Goal: Task Accomplishment & Management: Use online tool/utility

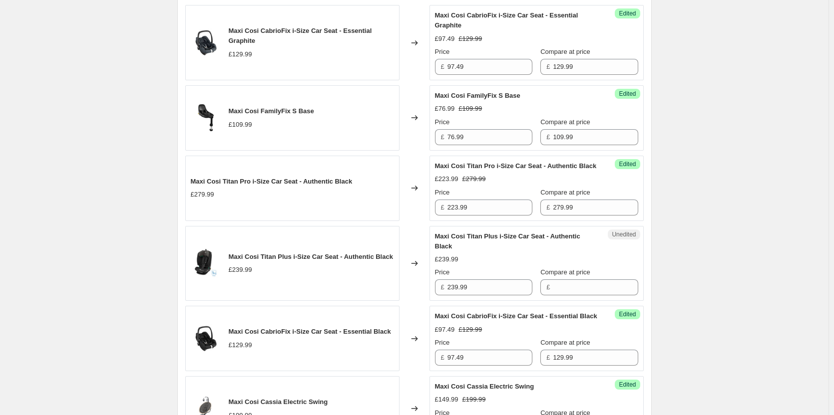
scroll to position [449, 0]
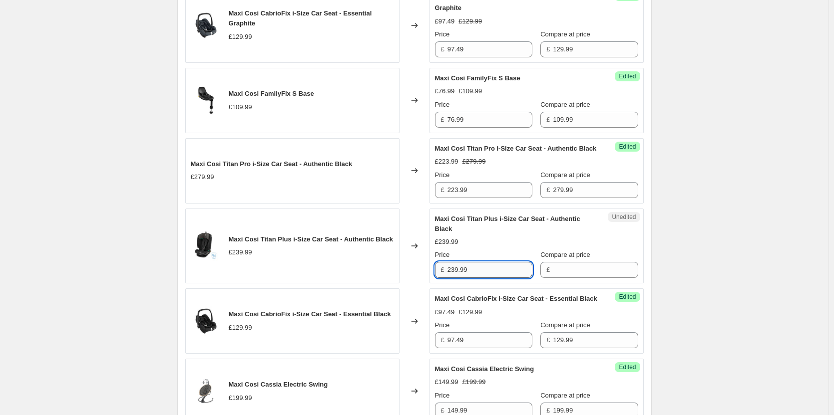
click at [495, 278] on input "239.99" at bounding box center [489, 270] width 85 height 16
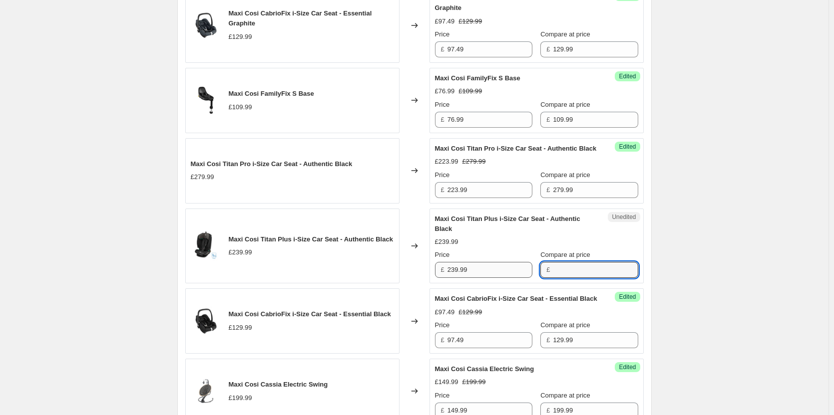
drag, startPoint x: 595, startPoint y: 279, endPoint x: 502, endPoint y: 281, distance: 93.4
click at [588, 278] on input "Compare at price" at bounding box center [595, 270] width 85 height 16
paste input "239.99"
type input "239.99"
click at [495, 278] on input "239.99" at bounding box center [489, 270] width 85 height 16
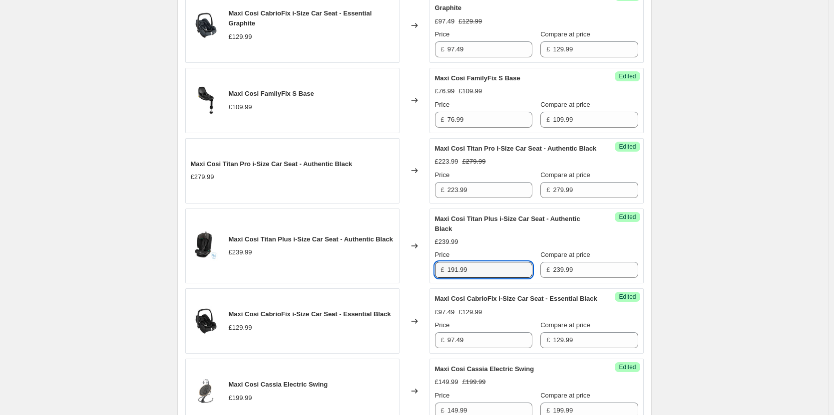
type input "191.99"
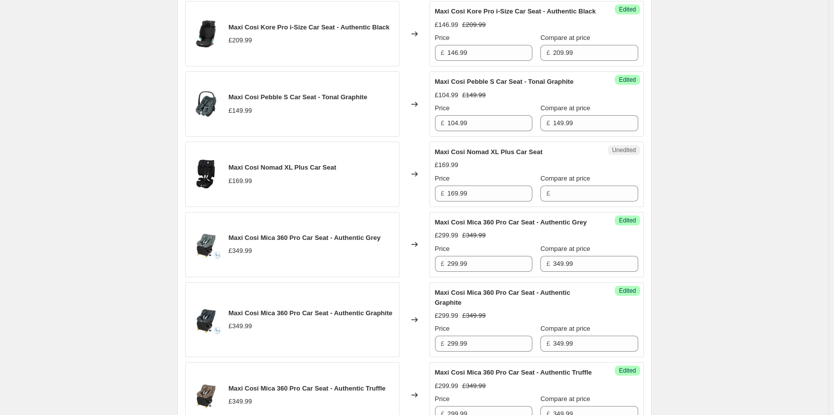
scroll to position [1049, 0]
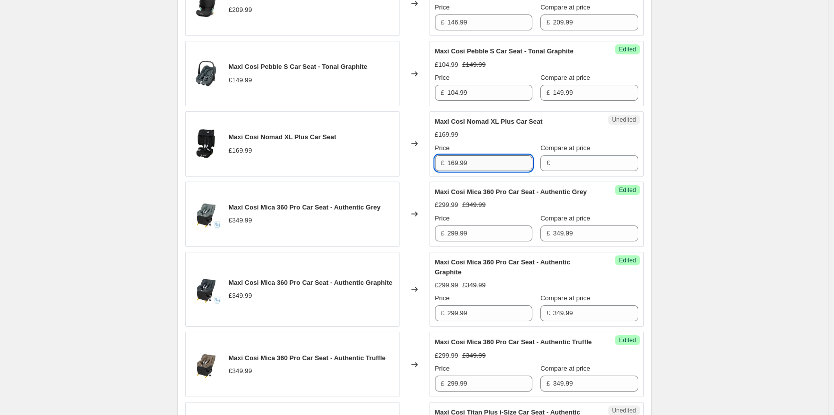
click at [481, 171] on input "169.99" at bounding box center [489, 163] width 85 height 16
drag, startPoint x: 592, startPoint y: 204, endPoint x: 572, endPoint y: 209, distance: 20.2
click at [592, 171] on input "Compare at price" at bounding box center [595, 163] width 85 height 16
paste input "169.99"
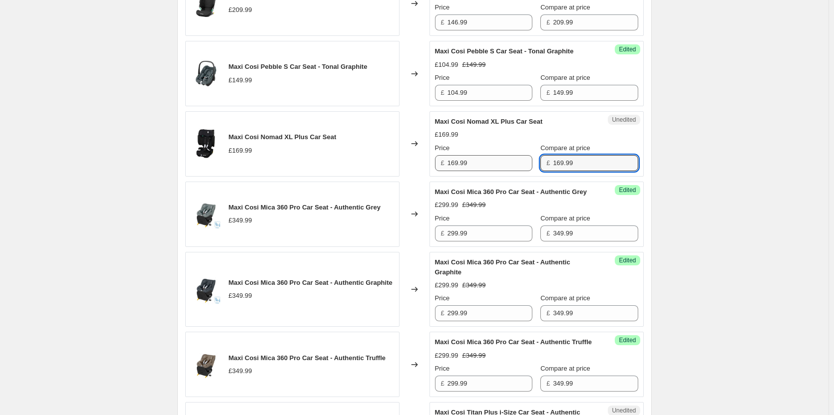
type input "169.99"
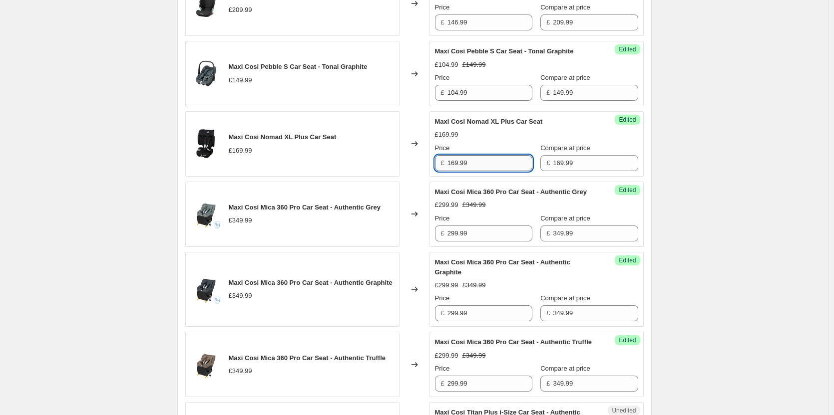
click at [509, 171] on input "169.99" at bounding box center [489, 163] width 85 height 16
type input "135.99"
click at [700, 139] on div "Create new price [MEDICAL_DATA]. This page is ready Create new price [MEDICAL_D…" at bounding box center [414, 32] width 828 height 2163
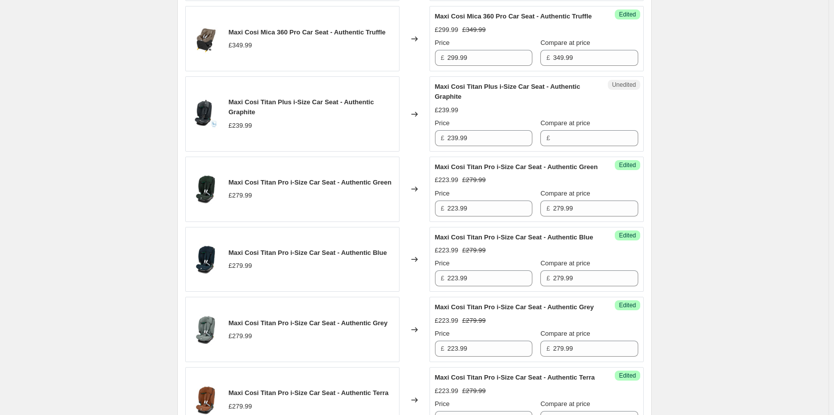
scroll to position [1398, 0]
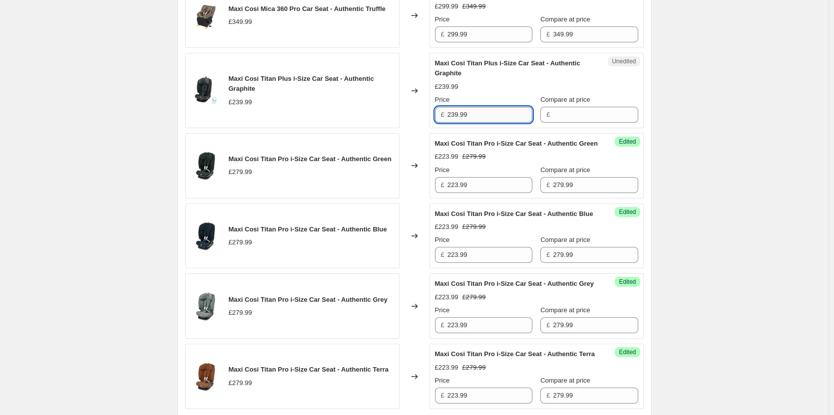
click at [474, 123] on input "239.99" at bounding box center [489, 115] width 85 height 16
drag, startPoint x: 552, startPoint y: 176, endPoint x: 538, endPoint y: 177, distance: 14.1
click at [553, 123] on input "Compare at price" at bounding box center [595, 115] width 85 height 16
paste input "239.99"
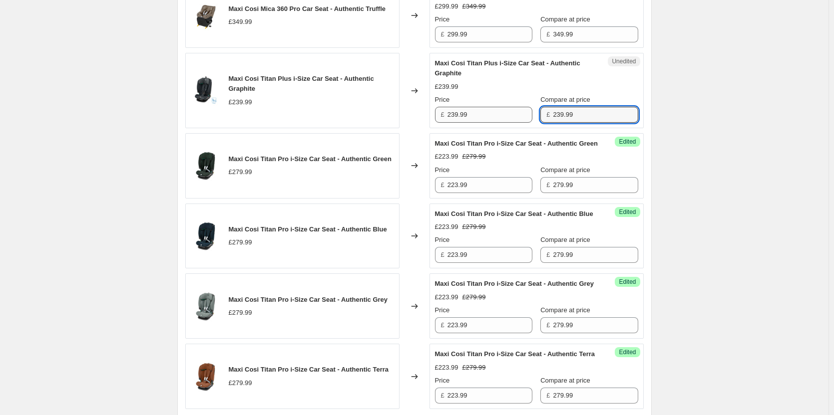
type input "239.99"
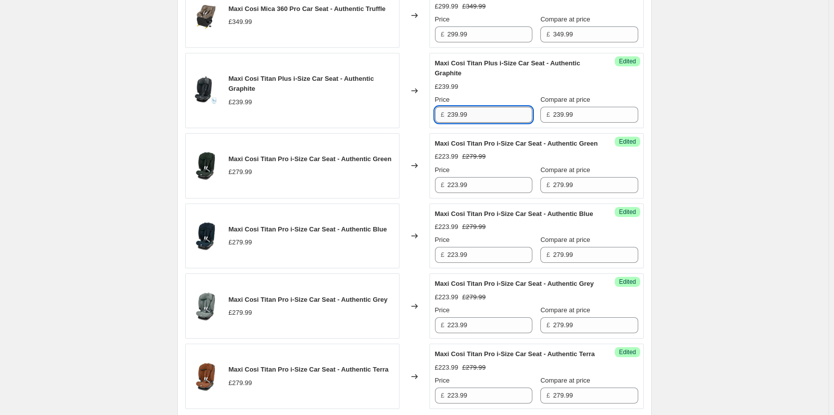
click at [462, 123] on input "239.99" at bounding box center [489, 115] width 85 height 16
type input "191.99"
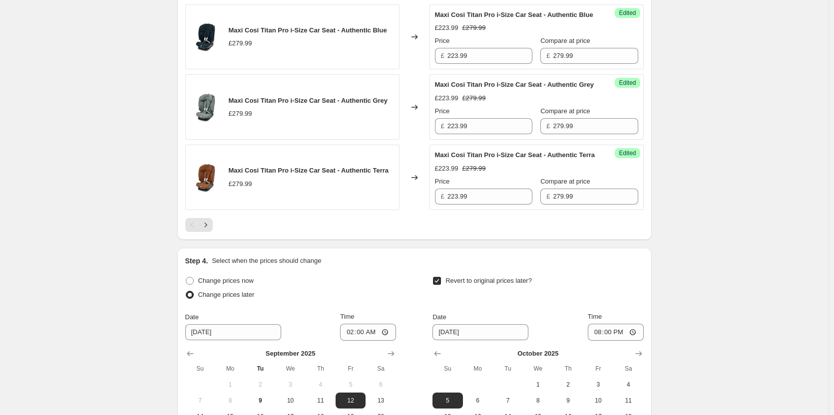
scroll to position [1698, 0]
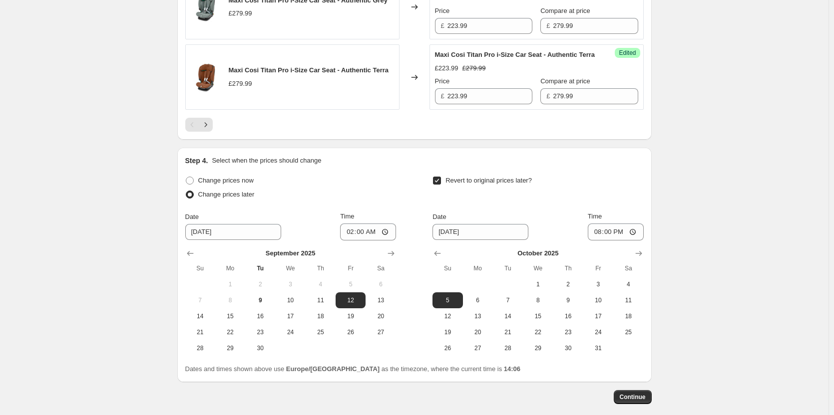
click at [211, 132] on button "Next" at bounding box center [206, 125] width 14 height 14
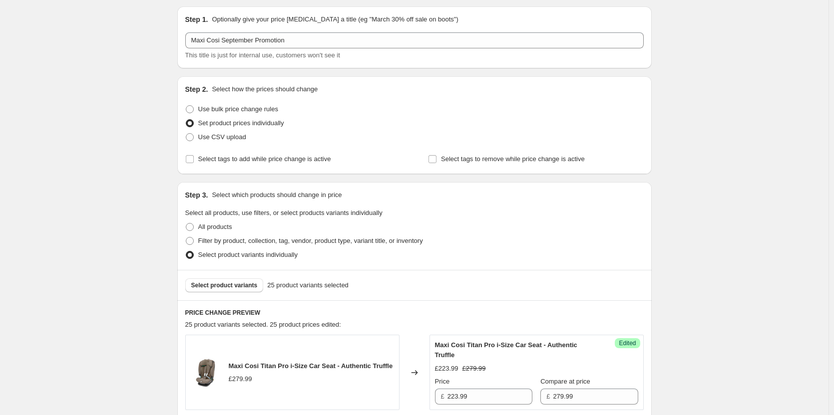
scroll to position [100, 0]
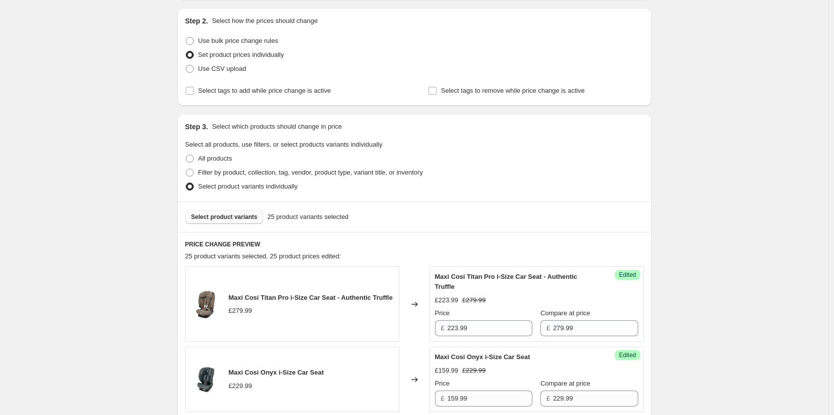
click at [224, 222] on button "Select product variants" at bounding box center [224, 217] width 78 height 14
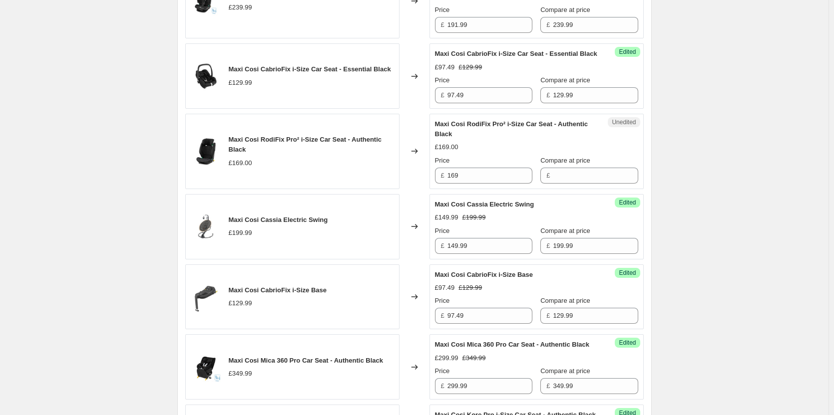
scroll to position [699, 0]
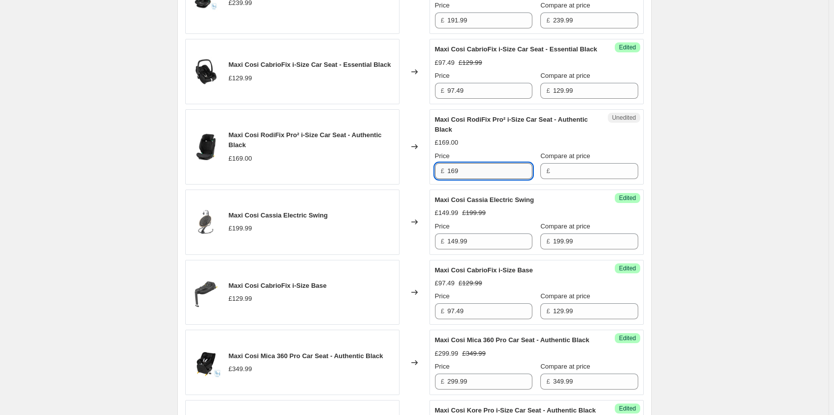
click at [473, 179] on input "169" at bounding box center [489, 171] width 85 height 16
drag, startPoint x: 578, startPoint y: 191, endPoint x: 545, endPoint y: 196, distance: 32.8
click at [578, 179] on input "Compare at price" at bounding box center [595, 171] width 85 height 16
paste input "169"
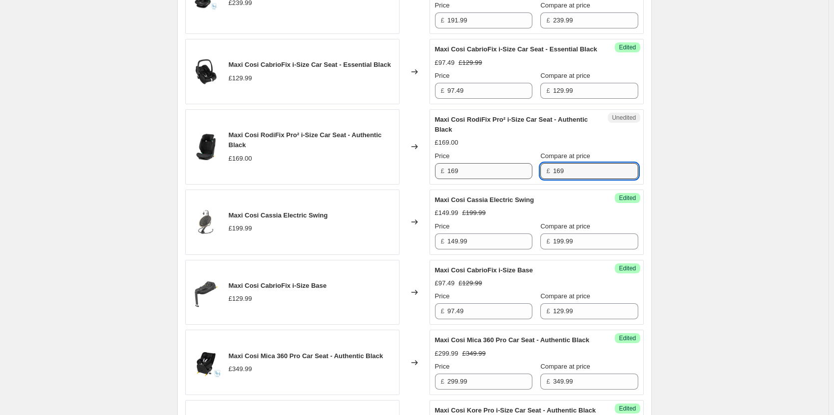
type input "169"
click at [499, 179] on input "169" at bounding box center [489, 171] width 85 height 16
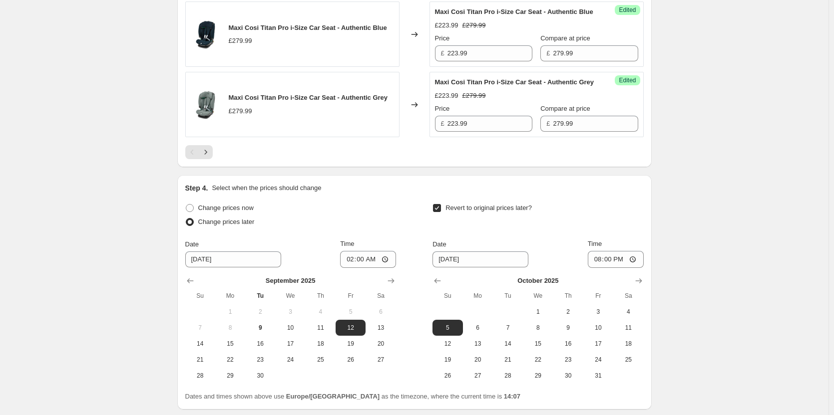
scroll to position [1698, 0]
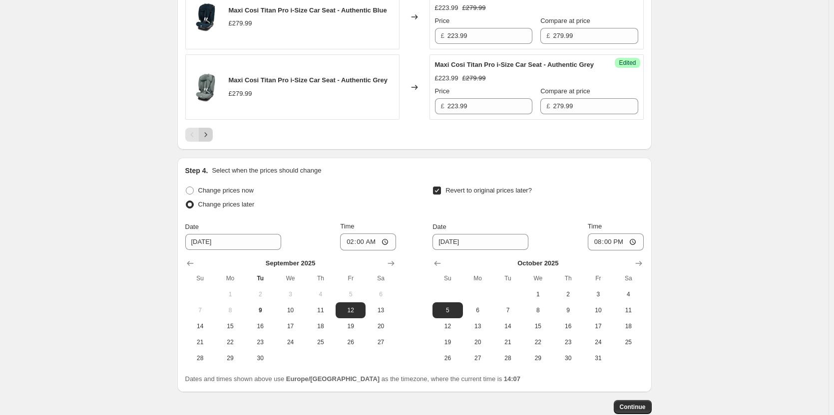
type input "135"
click at [201, 142] on button "Next" at bounding box center [206, 135] width 14 height 14
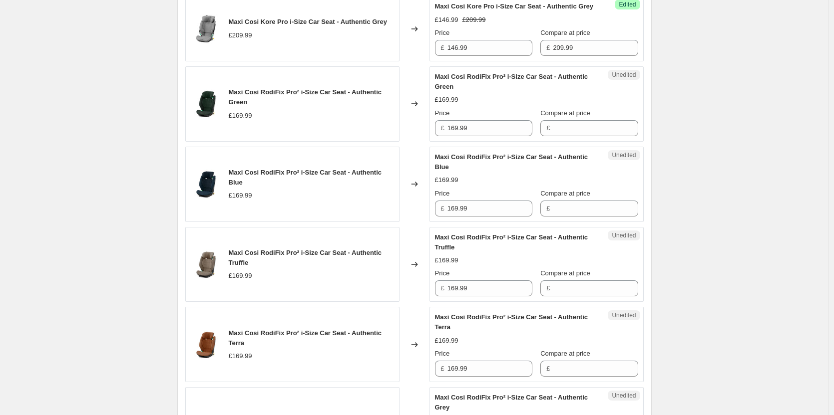
scroll to position [756, 0]
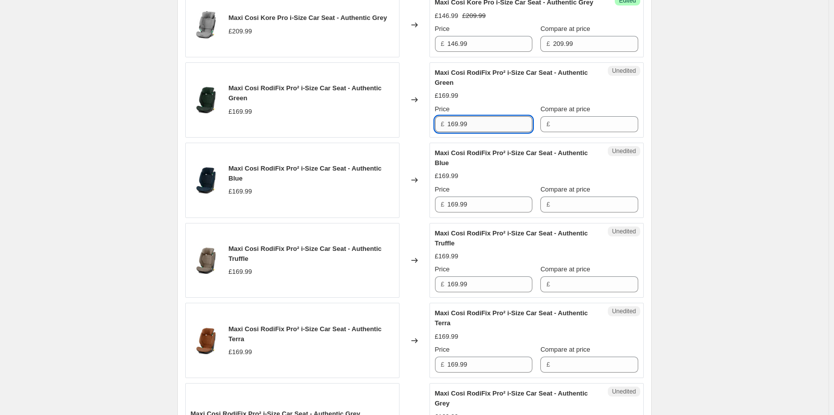
click at [488, 132] on input "169.99" at bounding box center [489, 124] width 85 height 16
click at [607, 132] on input "Compare at price" at bounding box center [595, 124] width 85 height 16
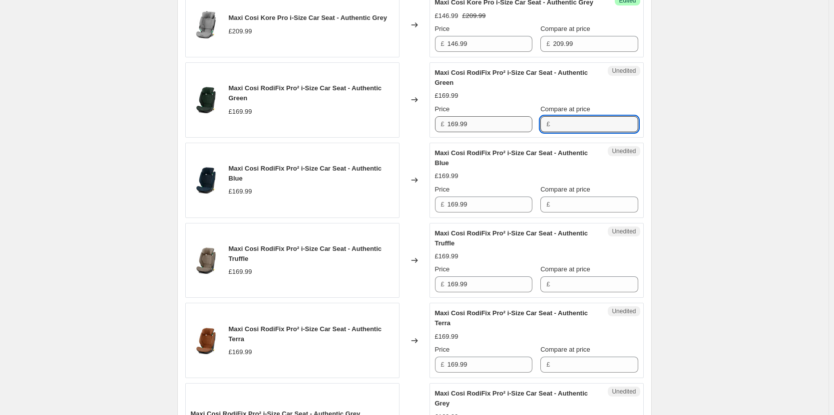
paste input "169.99"
type input "169.99"
click at [516, 132] on input "169.99" at bounding box center [489, 124] width 85 height 16
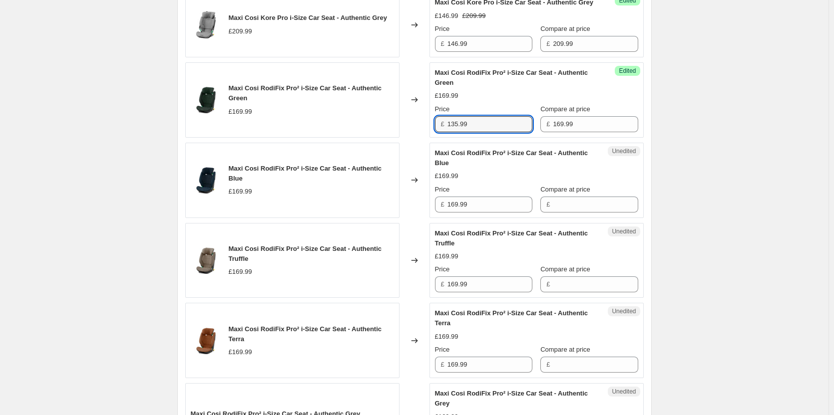
type input "135.99"
click at [489, 132] on input "135.99" at bounding box center [489, 124] width 85 height 16
click at [484, 213] on input "169.99" at bounding box center [489, 205] width 85 height 16
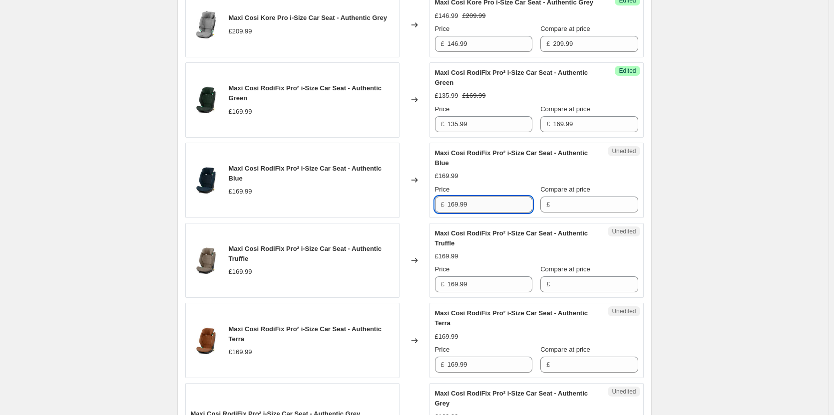
paste input "35"
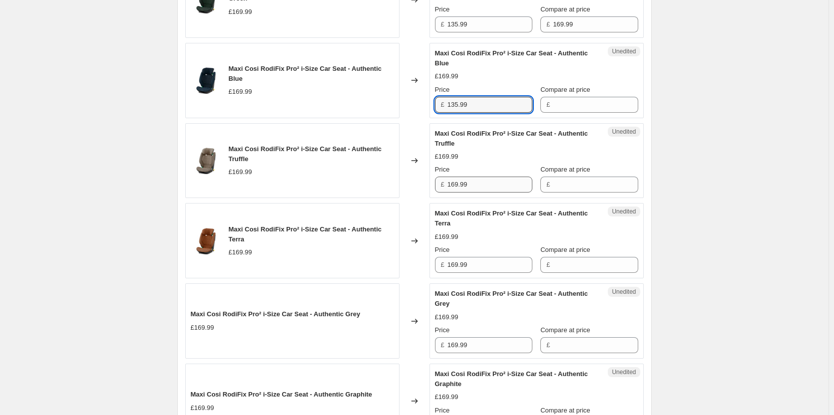
type input "135.99"
click at [481, 193] on input "169.99" at bounding box center [489, 185] width 85 height 16
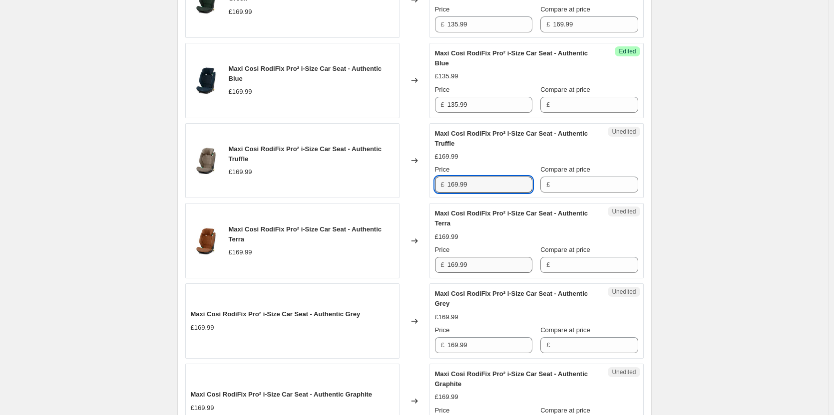
paste input "35"
type input "135.99"
click at [493, 273] on input "169.99" at bounding box center [489, 265] width 85 height 16
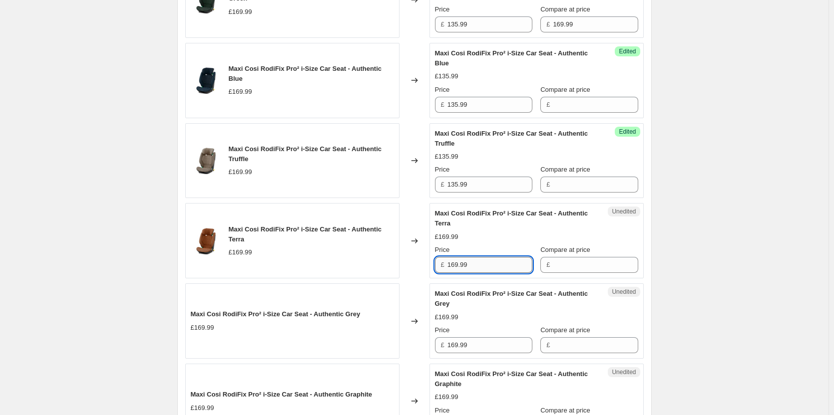
paste input "35"
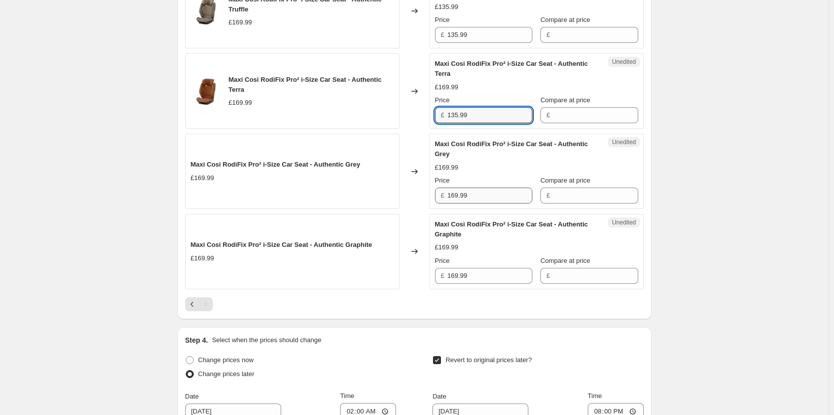
type input "135.99"
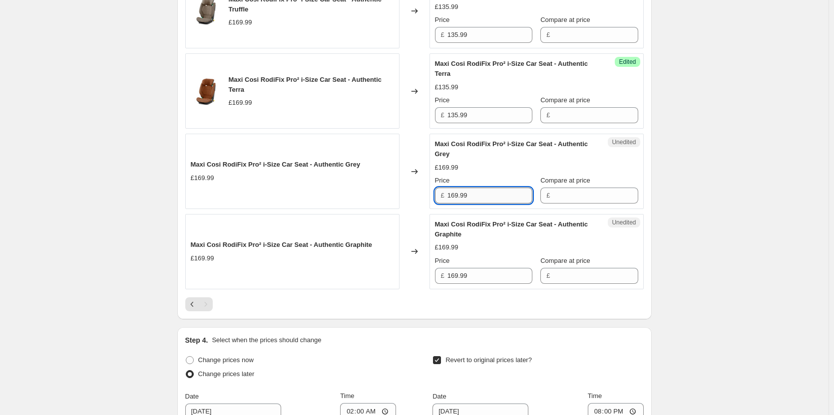
click at [485, 204] on input "169.99" at bounding box center [489, 196] width 85 height 16
paste input "35"
type input "135.99"
click at [488, 284] on input "169.99" at bounding box center [489, 276] width 85 height 16
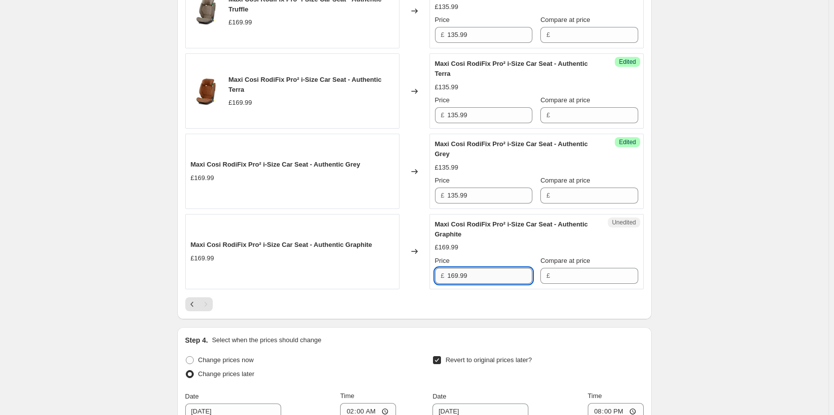
paste input "35"
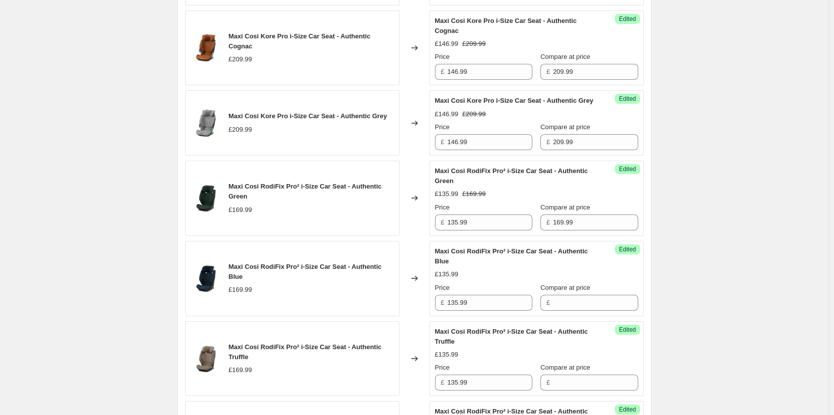
scroll to position [656, 0]
type input "135.99"
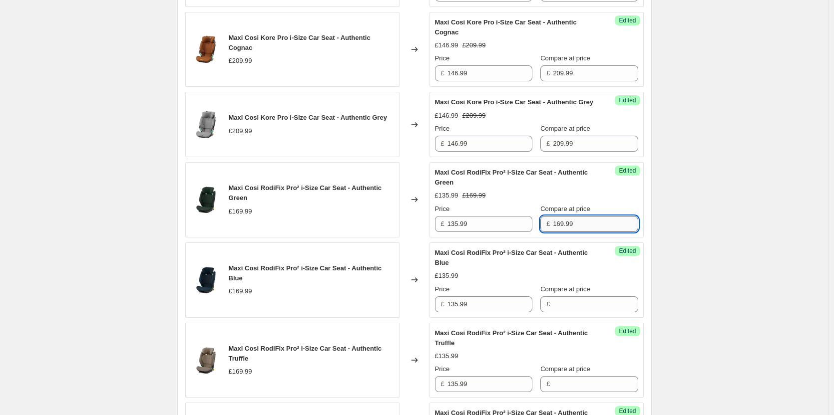
click at [575, 232] on input "169.99" at bounding box center [595, 224] width 85 height 16
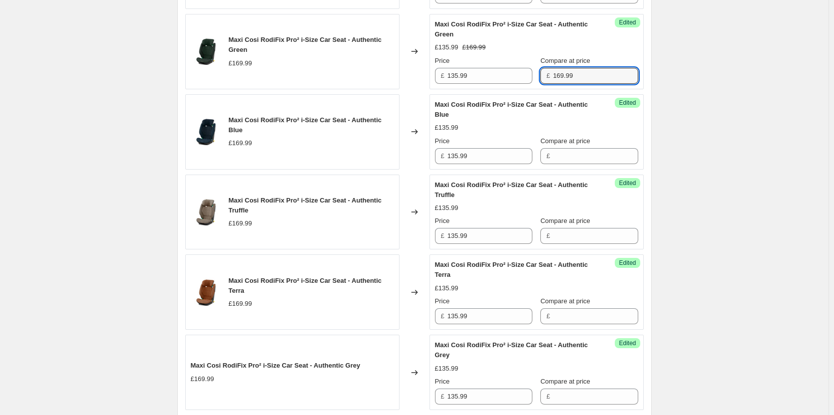
scroll to position [806, 0]
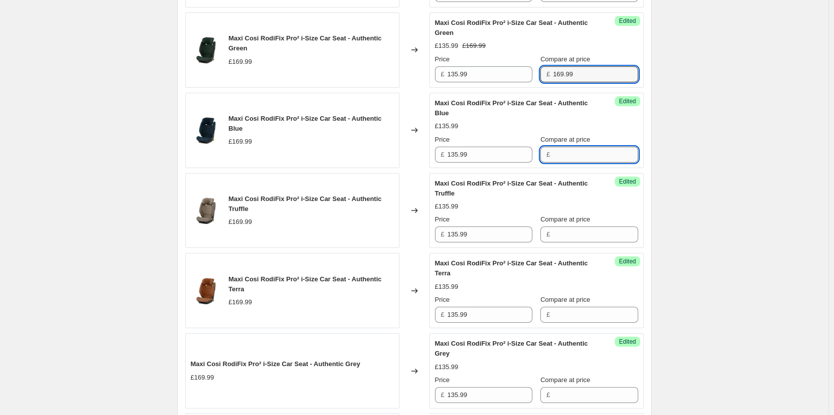
click at [574, 163] on input "Compare at price" at bounding box center [595, 155] width 85 height 16
paste input "169.99"
type input "169.99"
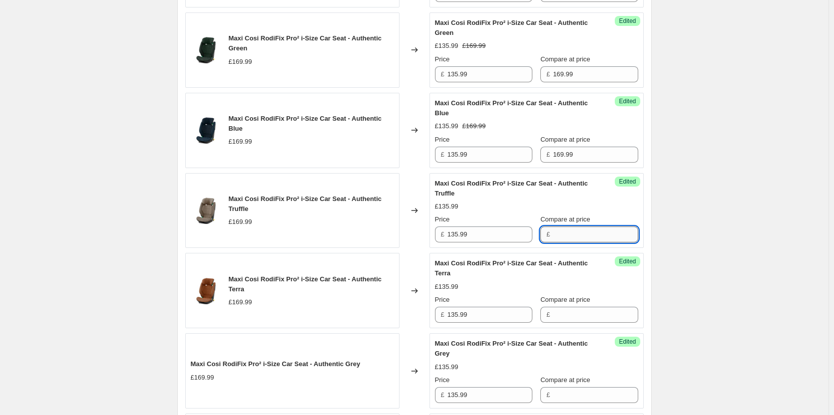
drag, startPoint x: 565, startPoint y: 252, endPoint x: 568, endPoint y: 262, distance: 10.3
click at [565, 243] on input "Compare at price" at bounding box center [595, 235] width 85 height 16
paste input "169.99"
type input "169.99"
paste input "169.99"
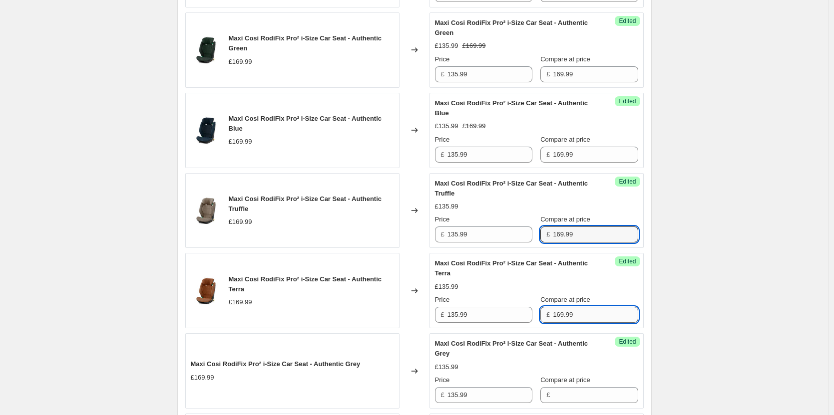
drag, startPoint x: 566, startPoint y: 343, endPoint x: 565, endPoint y: 338, distance: 5.1
click at [565, 323] on input "169.99" at bounding box center [595, 315] width 85 height 16
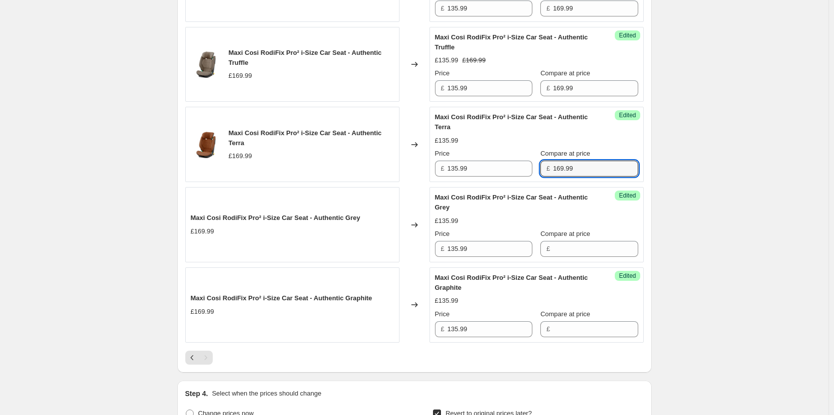
scroll to position [956, 0]
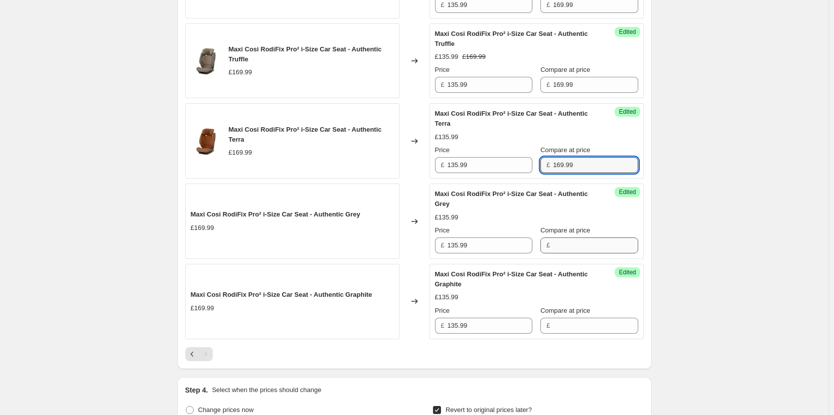
type input "169.99"
click at [574, 254] on input "Compare at price" at bounding box center [595, 246] width 85 height 16
paste input "169.99"
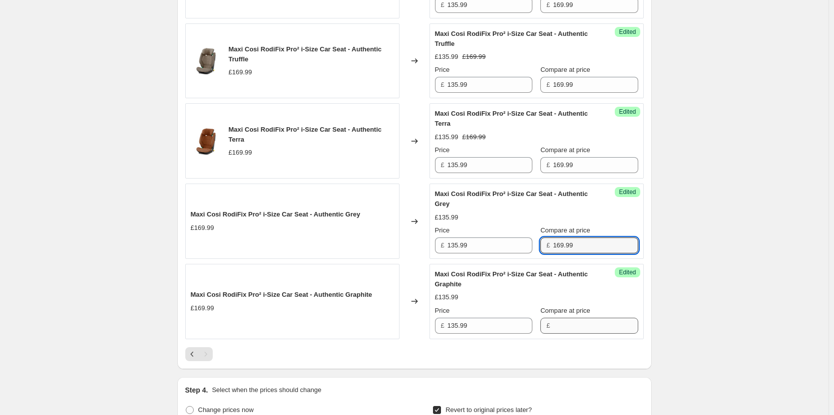
type input "169.99"
click at [570, 334] on input "Compare at price" at bounding box center [595, 326] width 85 height 16
paste input "169.99"
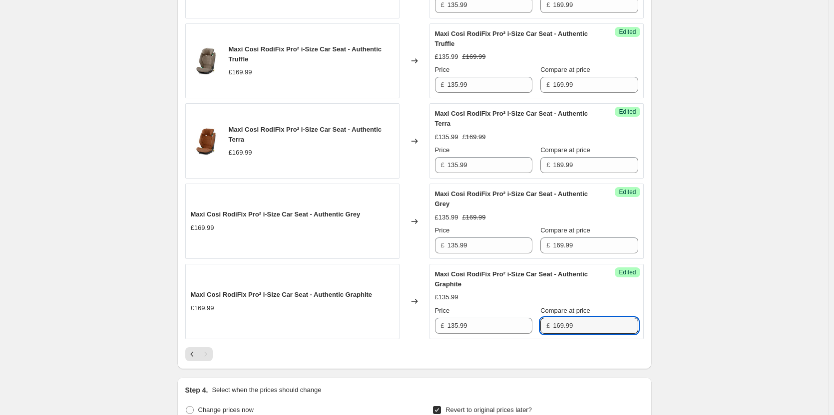
type input "169.99"
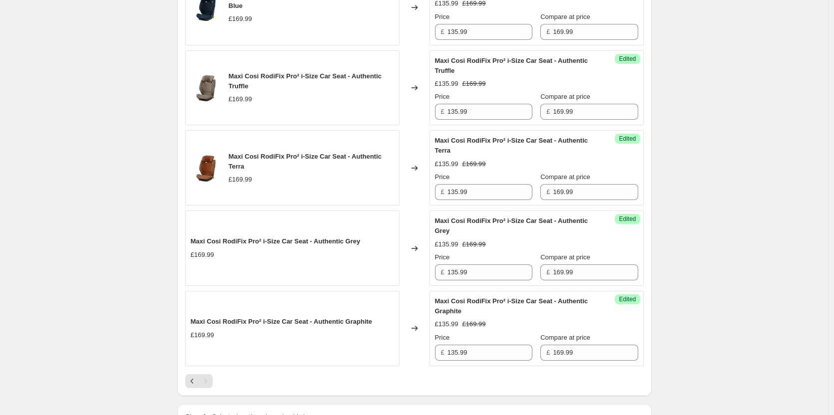
scroll to position [1049, 0]
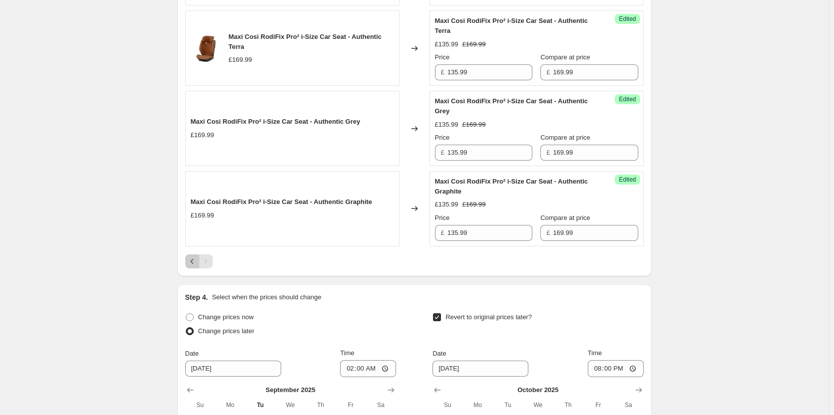
click at [197, 267] on icon "Previous" at bounding box center [192, 262] width 10 height 10
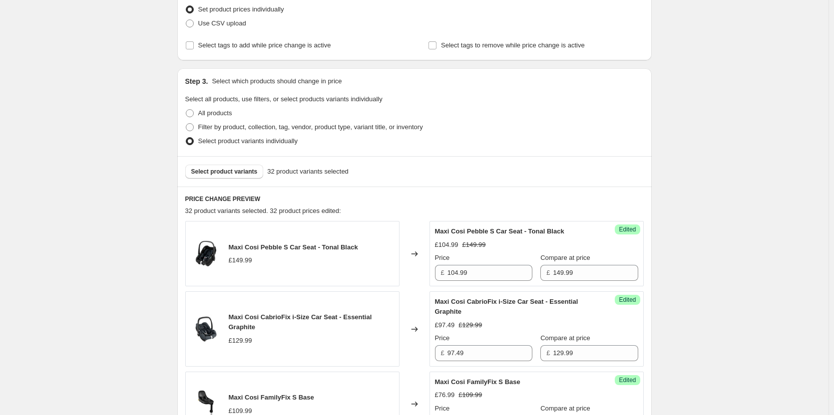
scroll to position [100, 0]
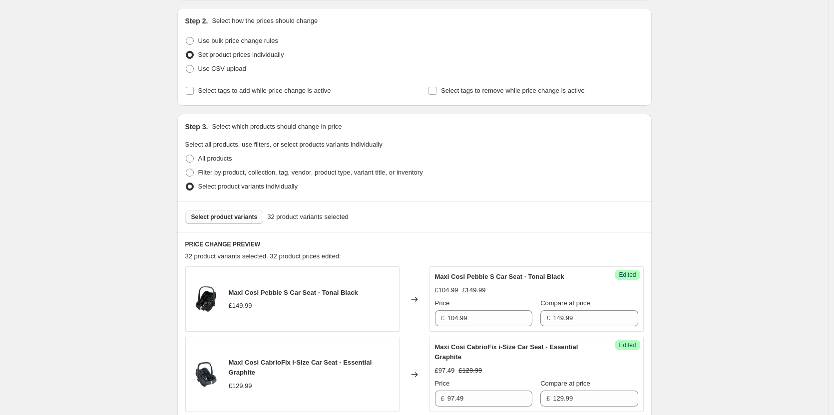
click at [218, 224] on button "Select product variants" at bounding box center [224, 217] width 78 height 14
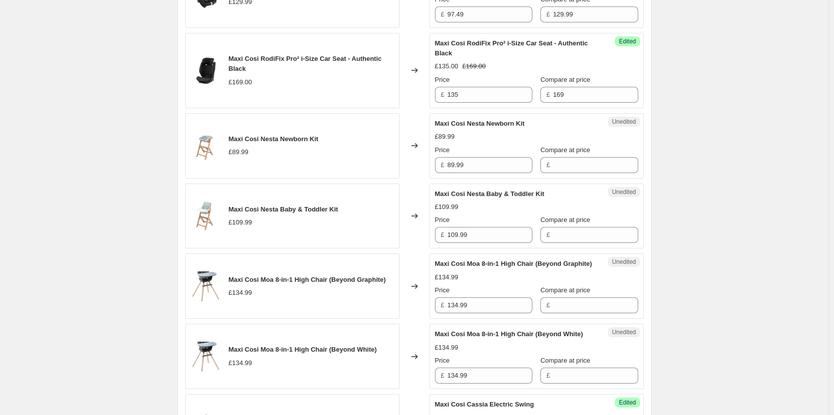
scroll to position [799, 0]
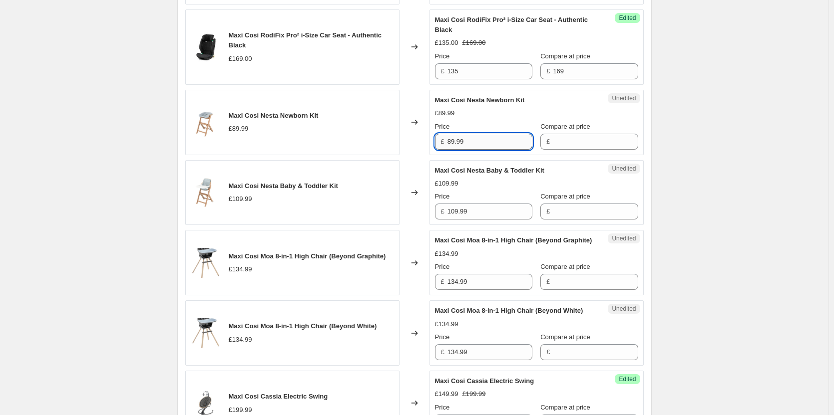
click at [471, 150] on input "89.99" at bounding box center [489, 142] width 85 height 16
drag, startPoint x: 582, startPoint y: 156, endPoint x: 566, endPoint y: 159, distance: 16.7
click at [582, 150] on input "Compare at price" at bounding box center [595, 142] width 85 height 16
paste input "89.99"
type input "89.99"
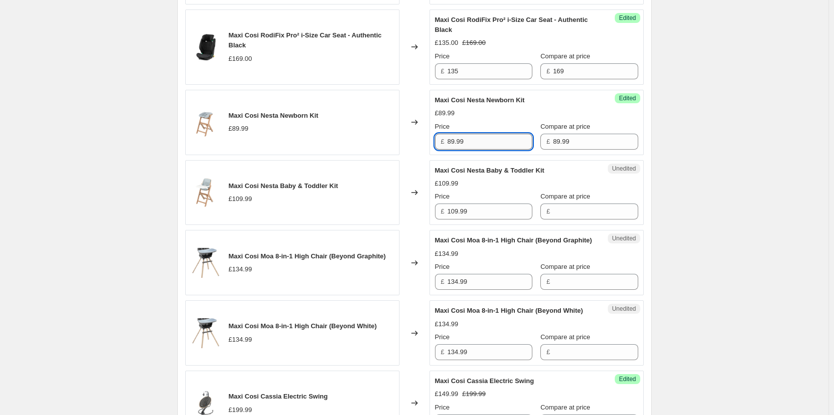
click at [482, 150] on input "89.99" at bounding box center [489, 142] width 85 height 16
type input "71.99"
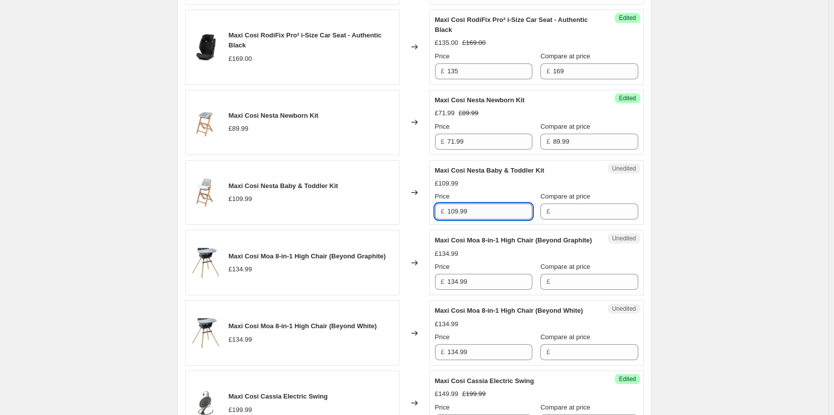
click at [495, 220] on input "109.99" at bounding box center [489, 212] width 85 height 16
drag, startPoint x: 580, startPoint y: 226, endPoint x: 505, endPoint y: 236, distance: 75.6
click at [580, 220] on input "Compare at price" at bounding box center [595, 212] width 85 height 16
paste input "109.99"
type input "109.99"
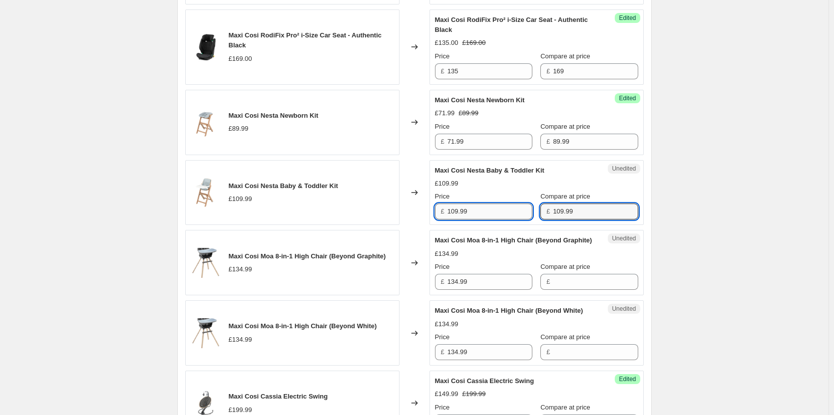
click at [498, 220] on input "109.99" at bounding box center [489, 212] width 85 height 16
type input "87.99"
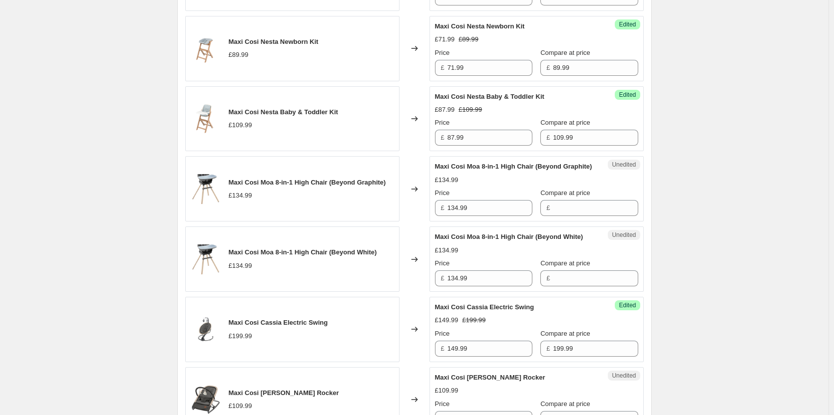
scroll to position [899, 0]
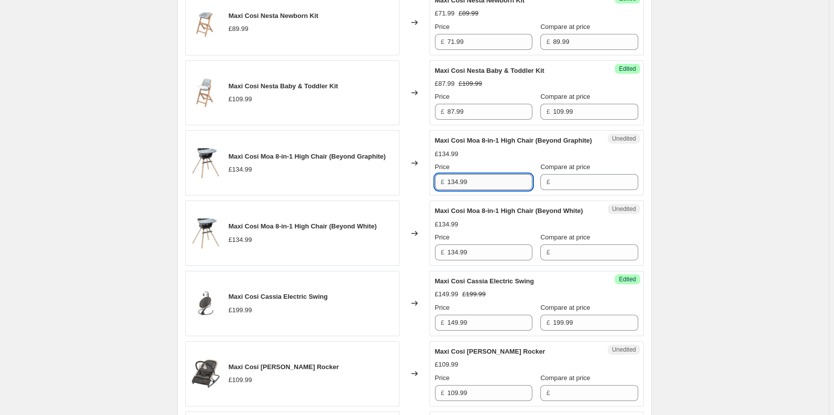
click at [485, 190] on input "134.99" at bounding box center [489, 182] width 85 height 16
click at [577, 190] on input "Compare at price" at bounding box center [595, 182] width 85 height 16
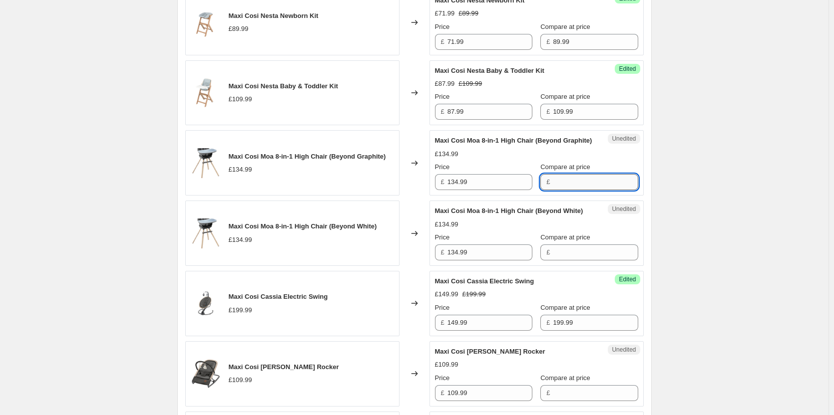
paste input "134.99"
type input "134.99"
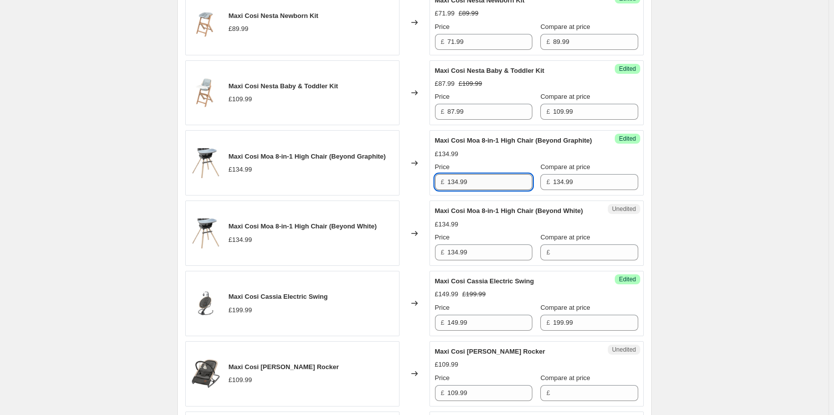
click at [500, 190] on input "134.99" at bounding box center [489, 182] width 85 height 16
type input "107.99"
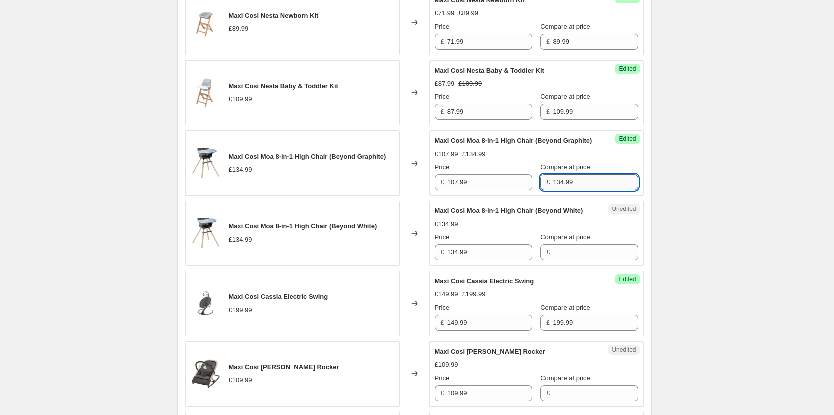
click at [580, 190] on input "134.99" at bounding box center [595, 182] width 85 height 16
drag, startPoint x: 565, startPoint y: 293, endPoint x: 561, endPoint y: 289, distance: 5.7
click at [565, 261] on input "Compare at price" at bounding box center [595, 253] width 85 height 16
paste input "134.99"
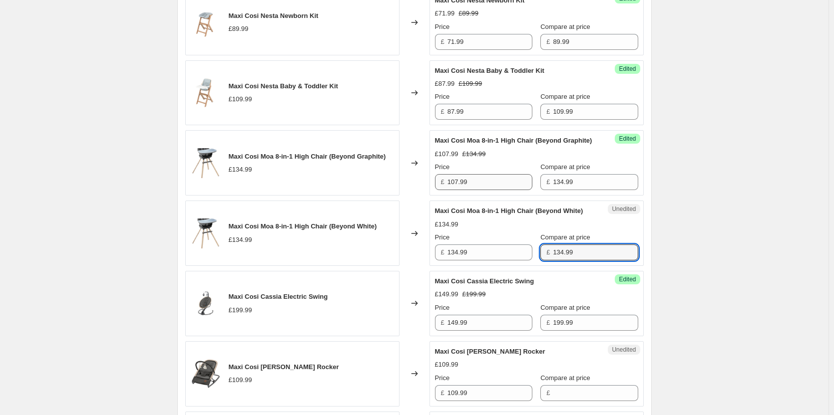
type input "134.99"
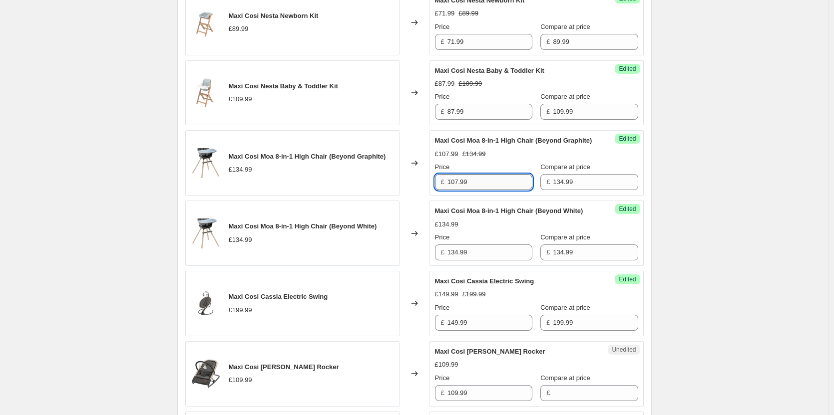
click at [498, 190] on input "107.99" at bounding box center [489, 182] width 85 height 16
drag, startPoint x: 485, startPoint y: 299, endPoint x: 489, endPoint y: 293, distance: 6.5
click at [485, 261] on input "134.99" at bounding box center [489, 253] width 85 height 16
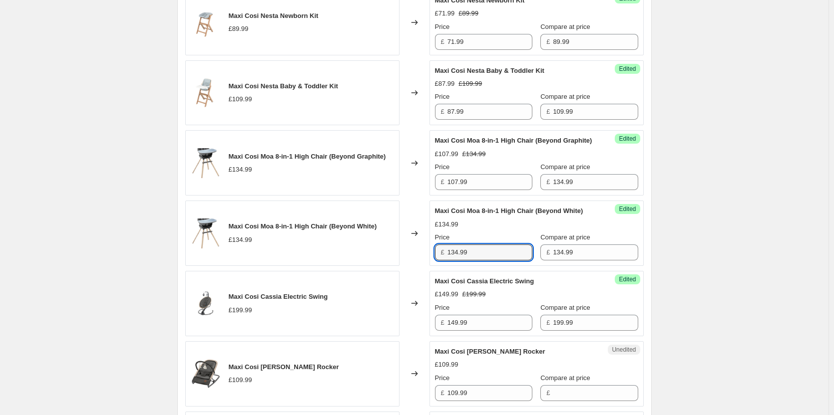
paste input "07"
type input "107.99"
click at [729, 270] on div "Create new price [MEDICAL_DATA]. This page is ready Create new price [MEDICAL_D…" at bounding box center [414, 177] width 828 height 2153
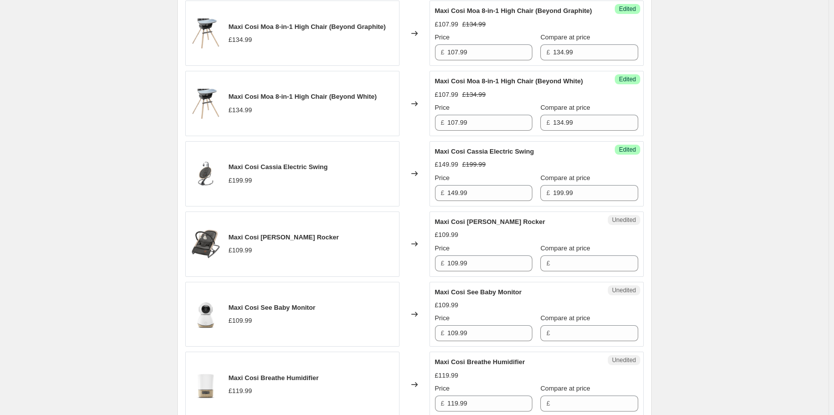
scroll to position [1049, 0]
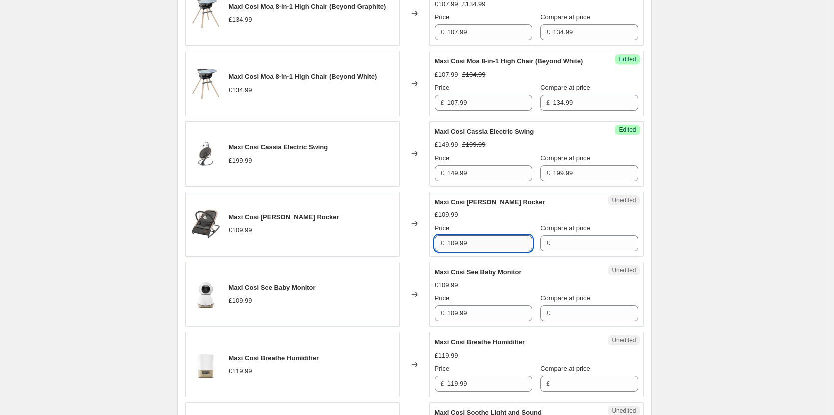
drag, startPoint x: 476, startPoint y: 289, endPoint x: 476, endPoint y: 283, distance: 5.5
click at [476, 252] on input "109.99" at bounding box center [489, 244] width 85 height 16
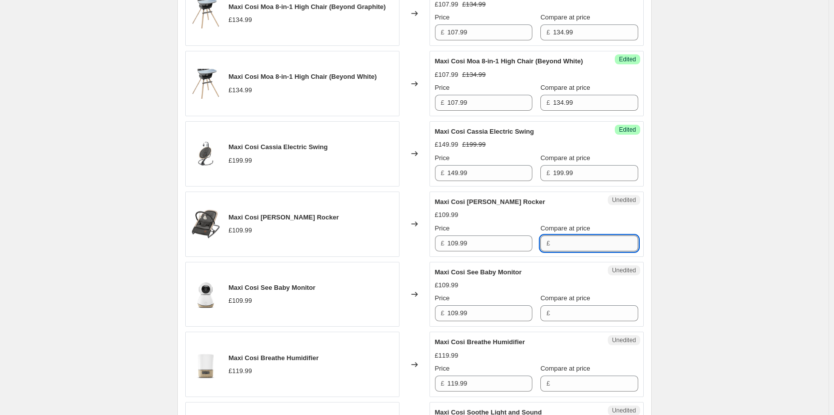
drag, startPoint x: 589, startPoint y: 283, endPoint x: 501, endPoint y: 286, distance: 88.0
click at [589, 252] on input "Compare at price" at bounding box center [595, 244] width 85 height 16
paste input "109.99"
type input "109.99"
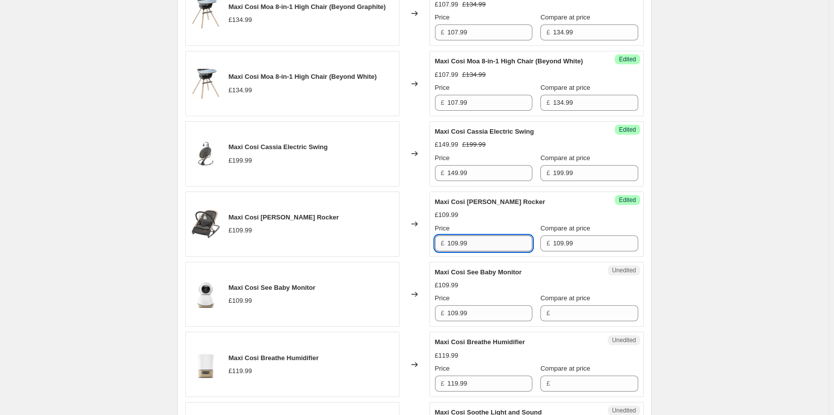
click at [489, 252] on input "109.99" at bounding box center [489, 244] width 85 height 16
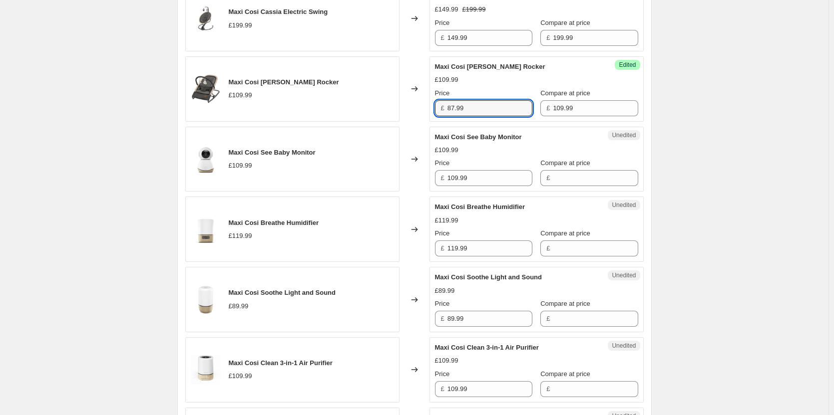
scroll to position [1198, 0]
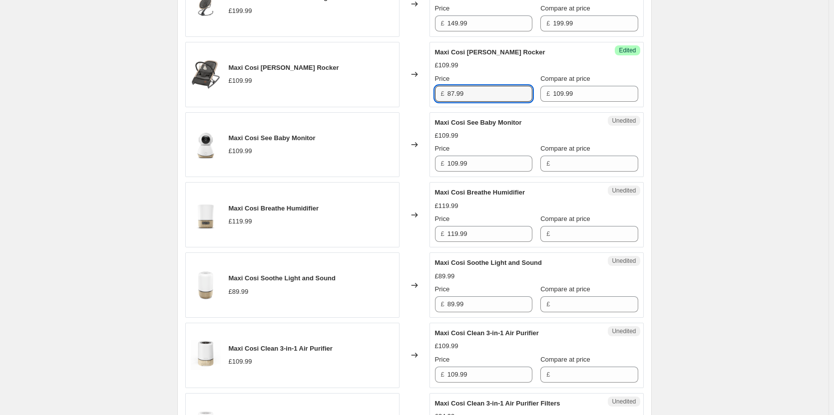
type input "87.99"
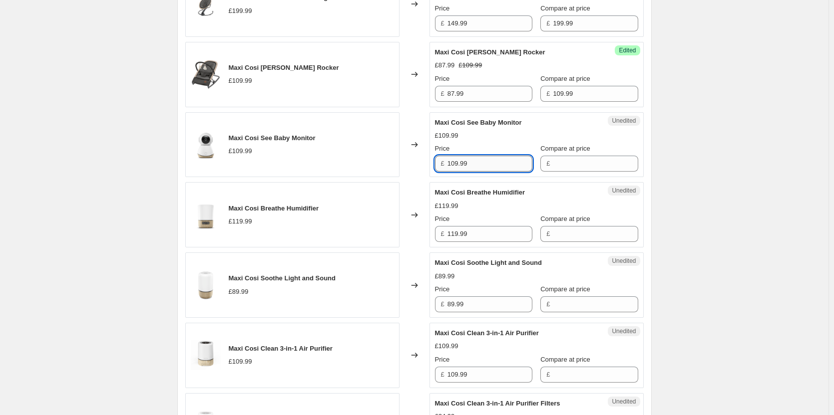
click at [492, 172] on input "109.99" at bounding box center [489, 164] width 85 height 16
click at [554, 172] on input "Compare at price" at bounding box center [595, 164] width 85 height 16
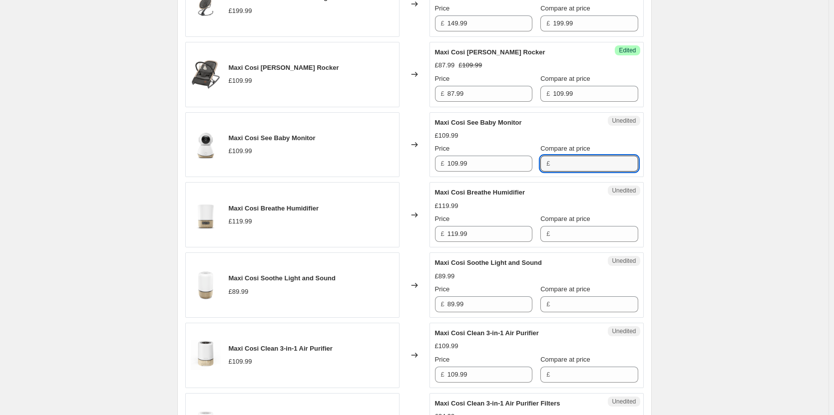
paste input "109.99"
type input "109.99"
click at [476, 172] on input "109.99" at bounding box center [489, 164] width 85 height 16
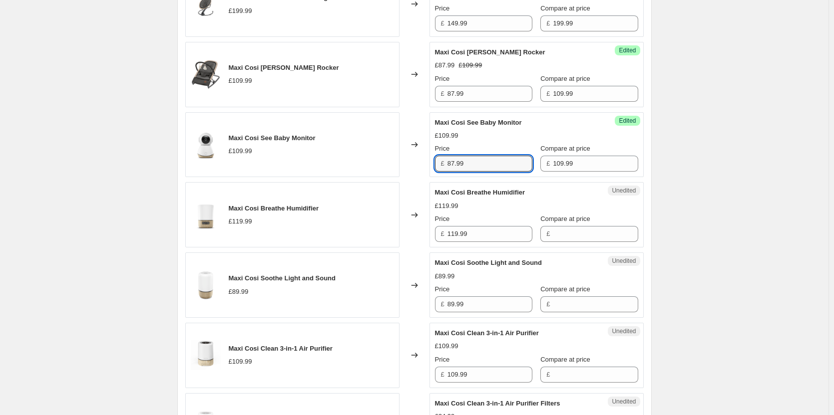
type input "87.99"
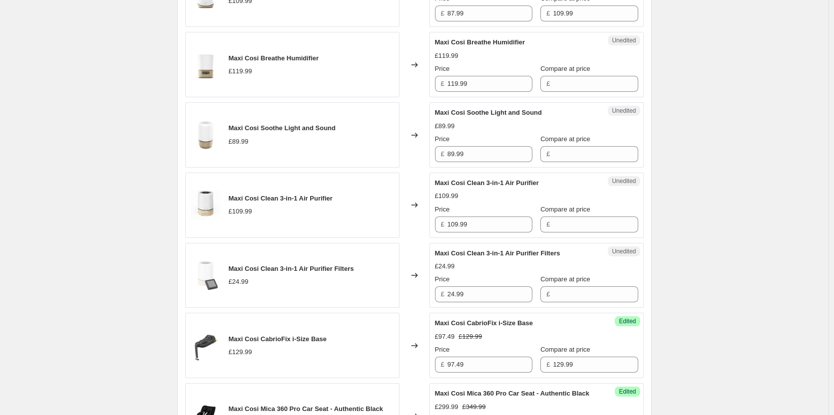
scroll to position [1298, 0]
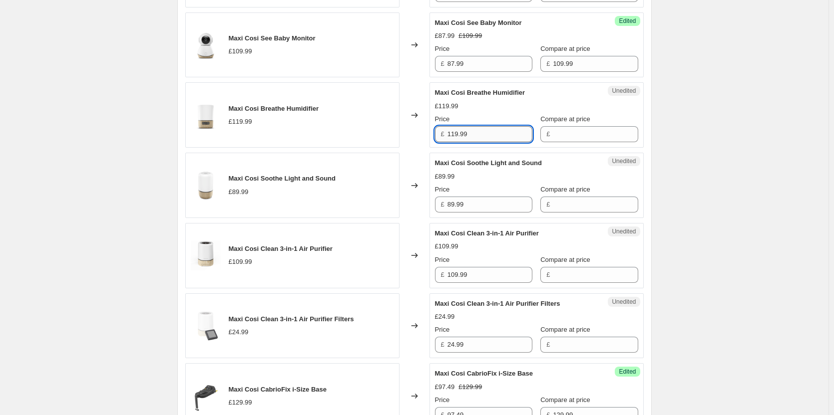
click at [520, 142] on input "119.99" at bounding box center [489, 134] width 85 height 16
drag, startPoint x: 597, startPoint y: 173, endPoint x: 558, endPoint y: 178, distance: 39.8
click at [595, 142] on input "Compare at price" at bounding box center [595, 134] width 85 height 16
click at [516, 142] on input "119.99" at bounding box center [489, 134] width 85 height 16
drag, startPoint x: 576, startPoint y: 176, endPoint x: 519, endPoint y: 178, distance: 57.4
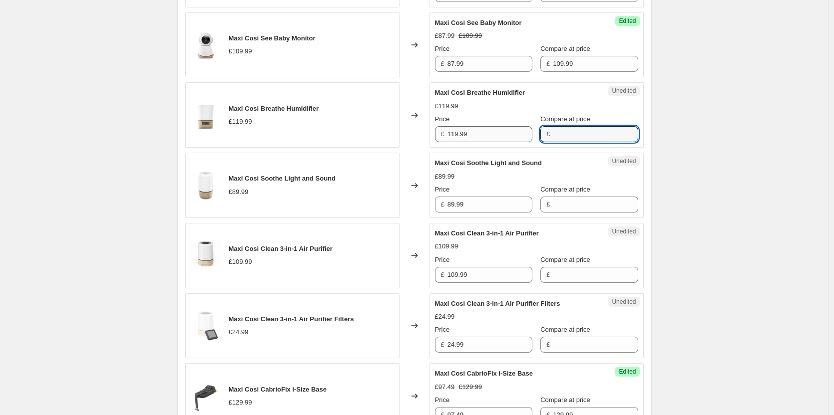
click at [576, 142] on input "Compare at price" at bounding box center [595, 134] width 85 height 16
paste input "119.99"
type input "119.99"
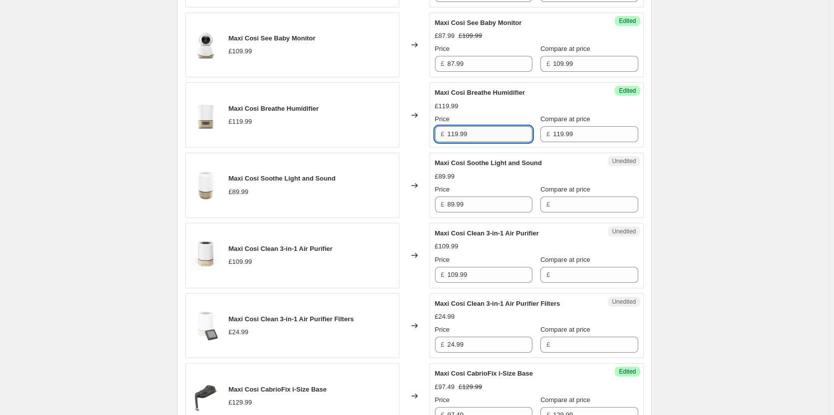
click at [473, 142] on input "119.99" at bounding box center [489, 134] width 85 height 16
type input "95.99"
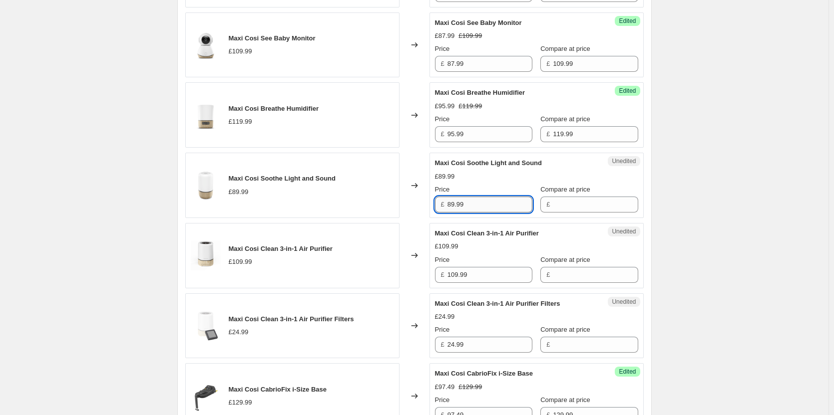
click at [479, 213] on input "89.99" at bounding box center [489, 205] width 85 height 16
click at [629, 218] on div "Unedited Maxi Cosi Soothe Light and Sound £89.99 Price £ 89.99 Compare at price…" at bounding box center [536, 185] width 214 height 65
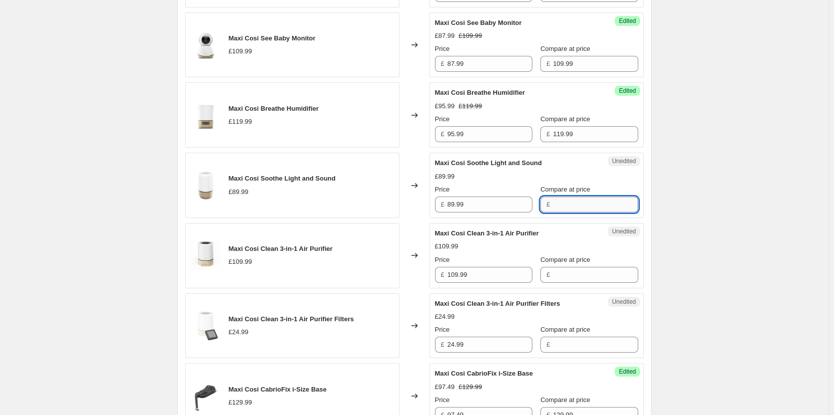
click at [590, 213] on input "Compare at price" at bounding box center [595, 205] width 85 height 16
paste input "89.99"
type input "89.99"
click at [490, 213] on input "89.99" at bounding box center [489, 205] width 85 height 16
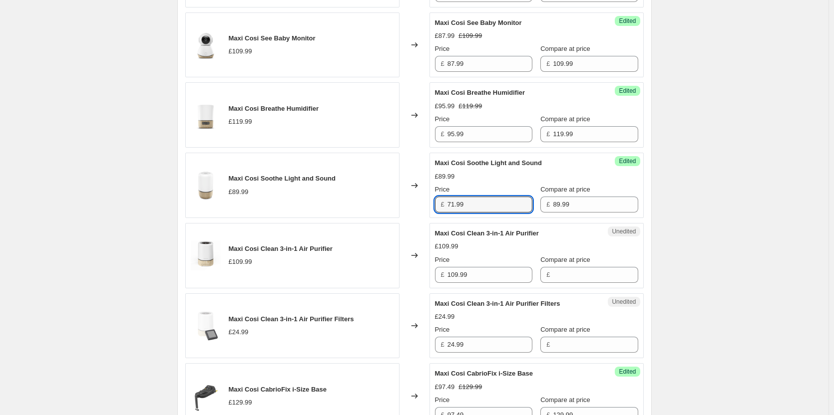
type input "71.99"
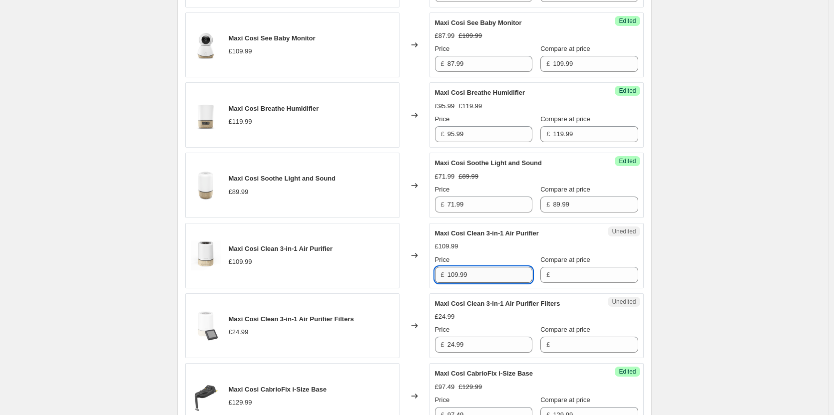
click at [468, 283] on input "109.99" at bounding box center [489, 275] width 85 height 16
drag, startPoint x: 551, startPoint y: 318, endPoint x: 545, endPoint y: 318, distance: 5.5
click at [553, 283] on input "Compare at price" at bounding box center [595, 275] width 85 height 16
paste input "109.99"
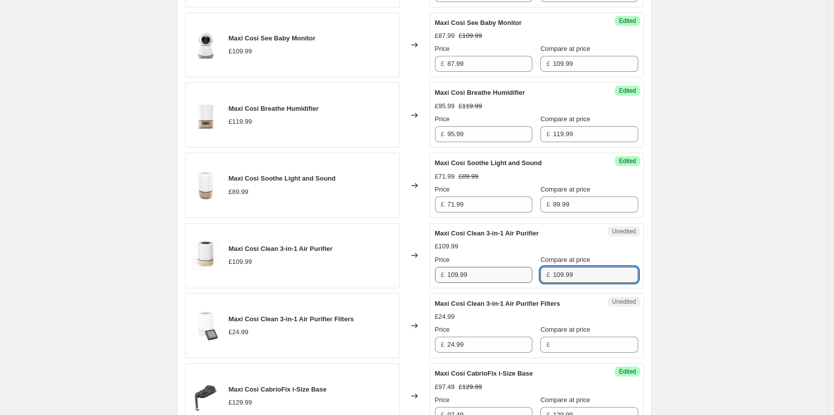
type input "109.99"
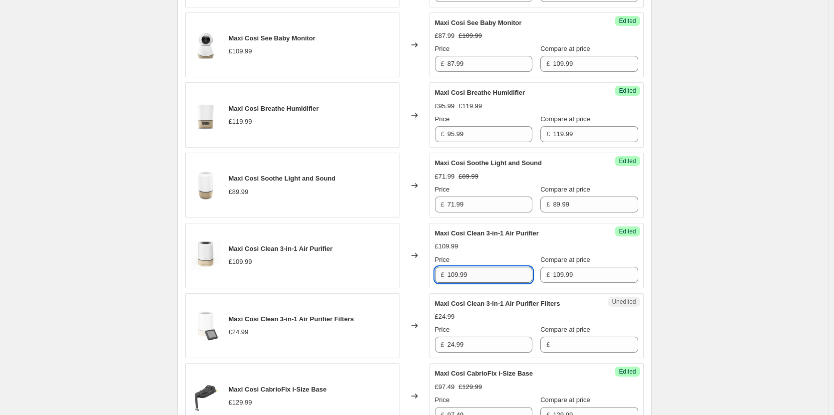
click at [515, 283] on input "109.99" at bounding box center [489, 275] width 85 height 16
type input "87.99"
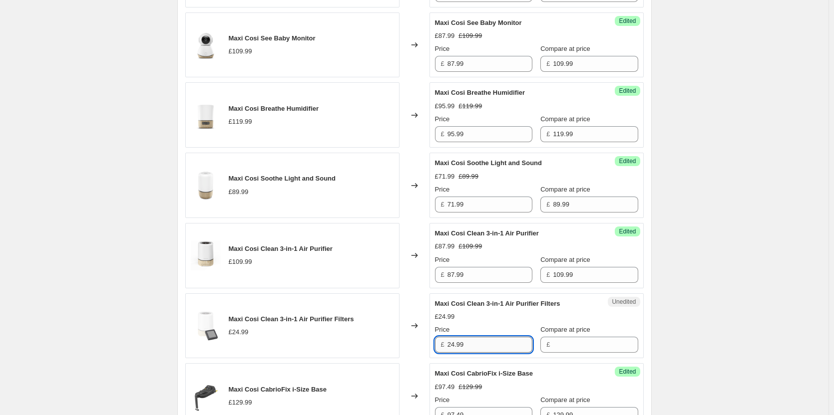
click at [476, 353] on input "24.99" at bounding box center [489, 345] width 85 height 16
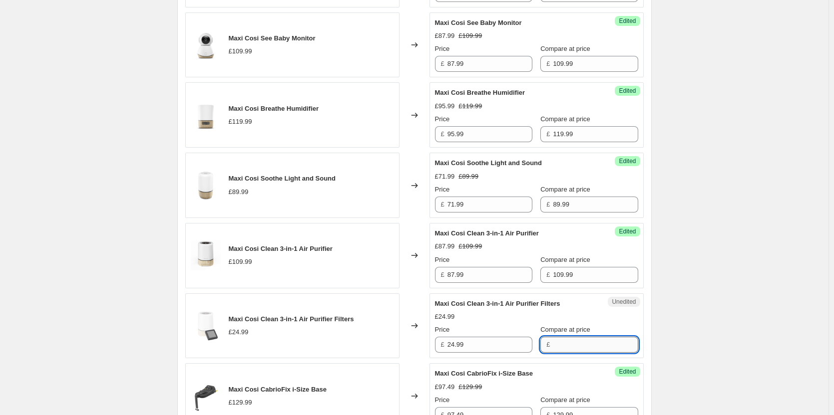
click at [574, 353] on input "Compare at price" at bounding box center [595, 345] width 85 height 16
paste input "24.99"
type input "24.99"
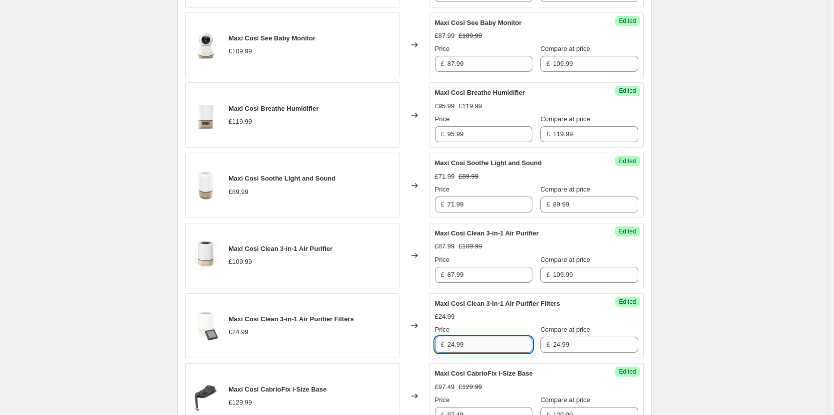
click at [518, 353] on input "24.99" at bounding box center [489, 345] width 85 height 16
type input "19.99"
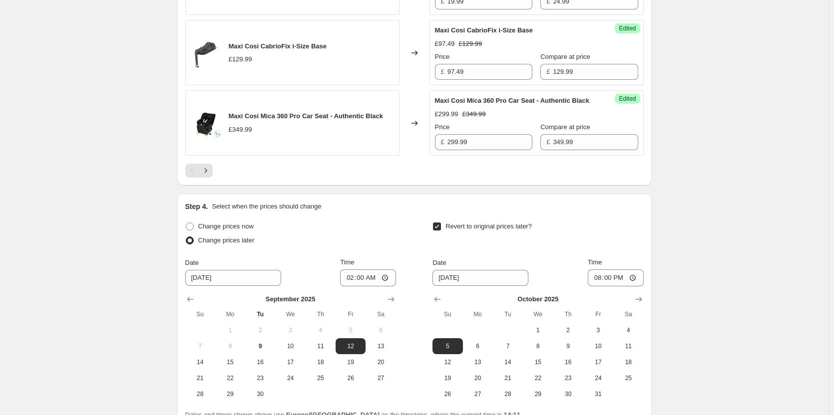
scroll to position [1648, 0]
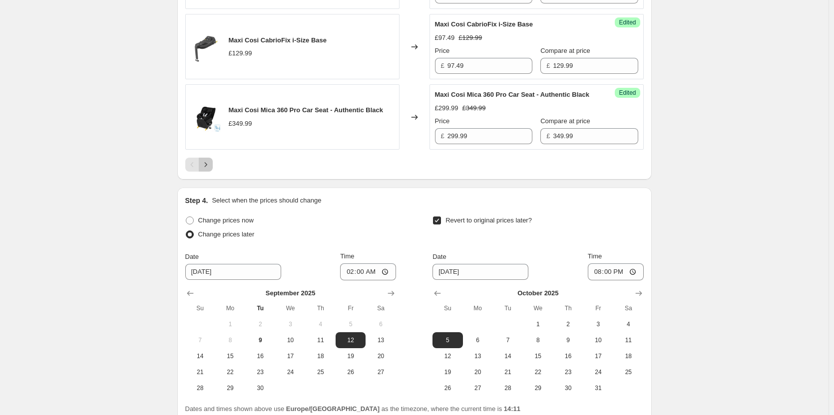
drag, startPoint x: 215, startPoint y: 215, endPoint x: 232, endPoint y: 216, distance: 17.0
click at [213, 172] on button "Next" at bounding box center [206, 165] width 14 height 14
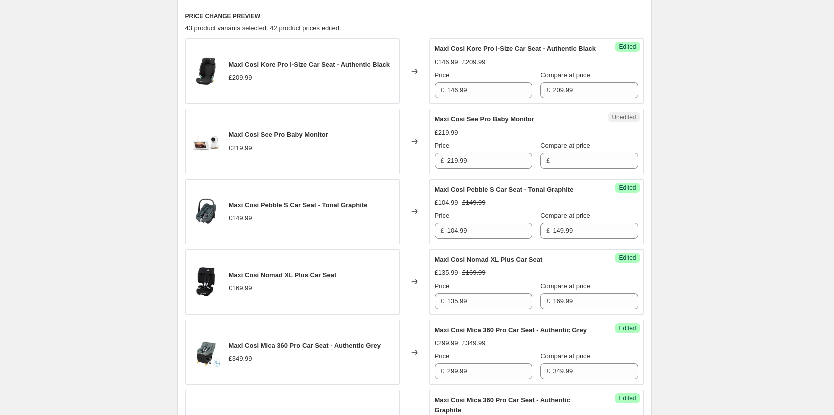
scroll to position [350, 0]
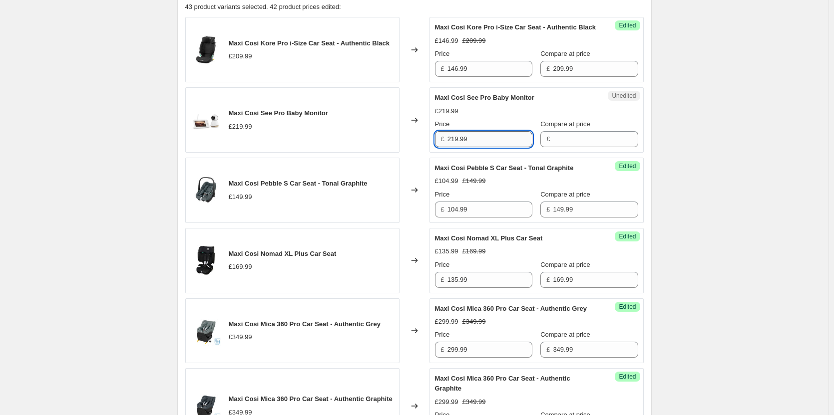
click at [497, 141] on input "219.99" at bounding box center [489, 139] width 85 height 16
drag, startPoint x: 594, startPoint y: 154, endPoint x: 524, endPoint y: 154, distance: 69.9
click at [594, 147] on input "Compare at price" at bounding box center [595, 139] width 85 height 16
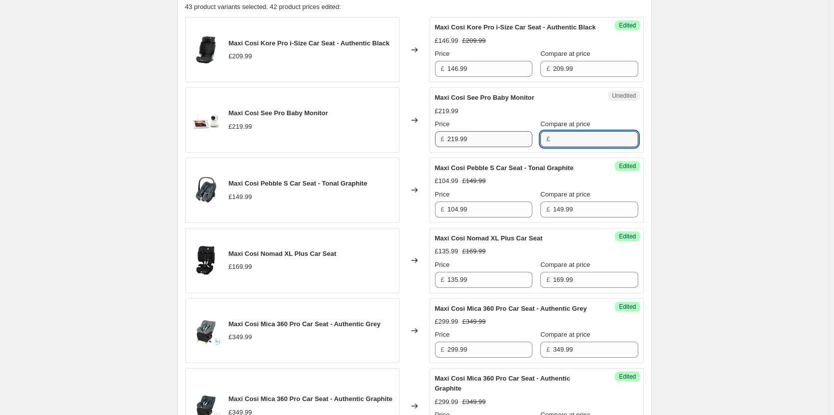
paste input "219.99"
type input "219.99"
click at [479, 147] on input "219.99" at bounding box center [489, 139] width 85 height 16
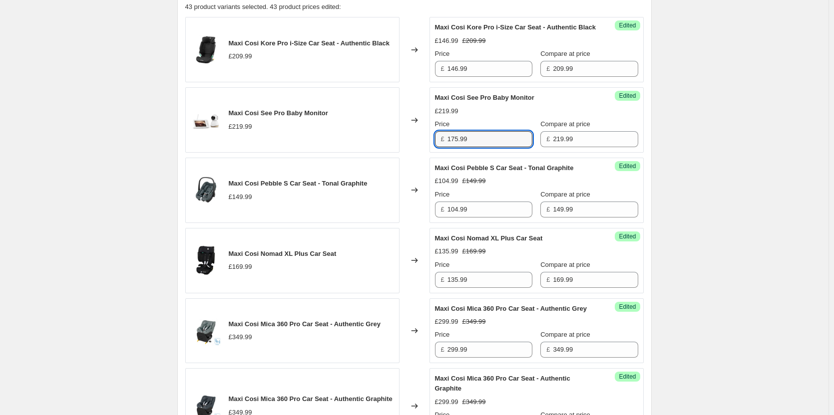
type input "175.99"
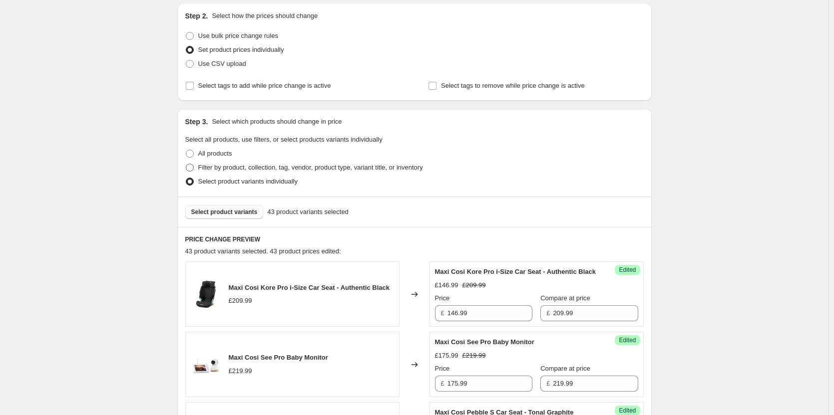
scroll to position [100, 0]
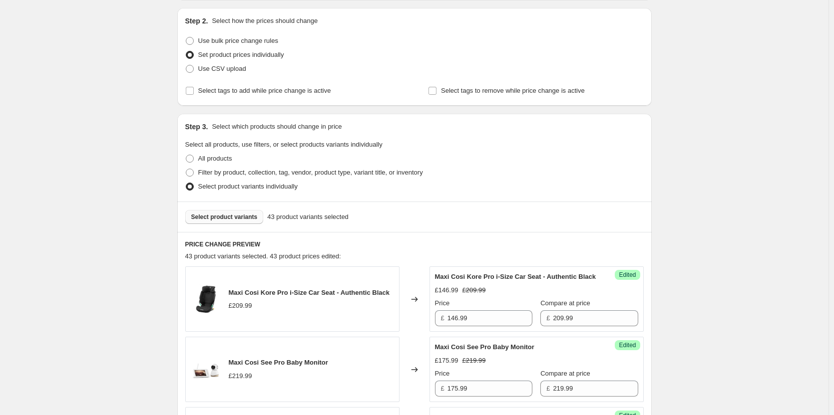
click at [242, 215] on span "Select product variants" at bounding box center [224, 217] width 66 height 8
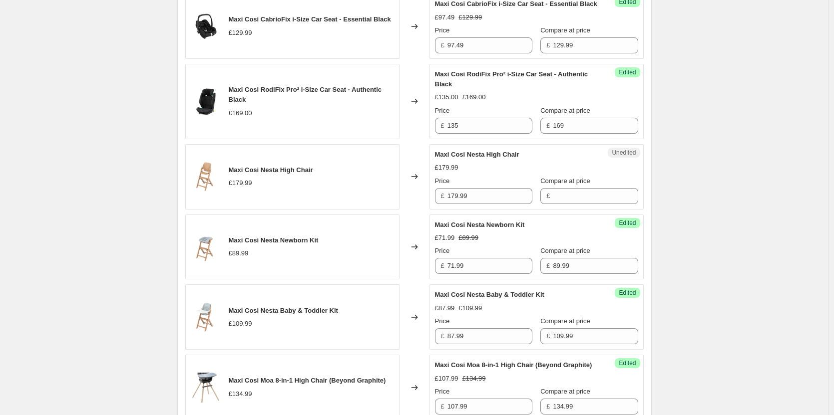
scroll to position [749, 0]
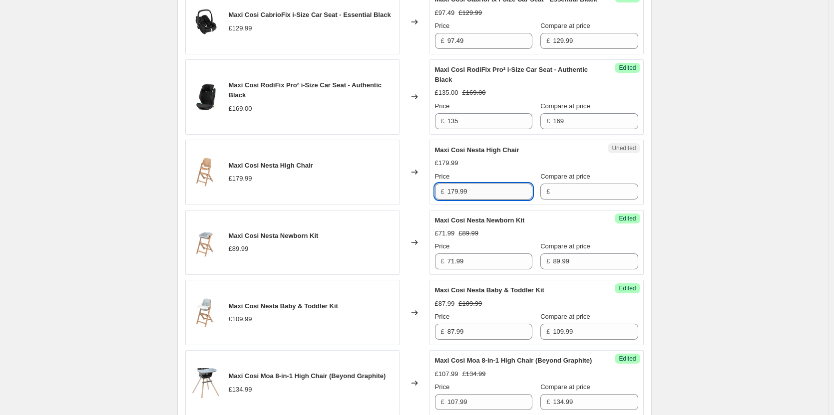
click at [505, 200] on input "179.99" at bounding box center [489, 192] width 85 height 16
drag, startPoint x: 578, startPoint y: 210, endPoint x: 522, endPoint y: 211, distance: 56.4
click at [578, 200] on input "Compare at price" at bounding box center [595, 192] width 85 height 16
paste input "179.99"
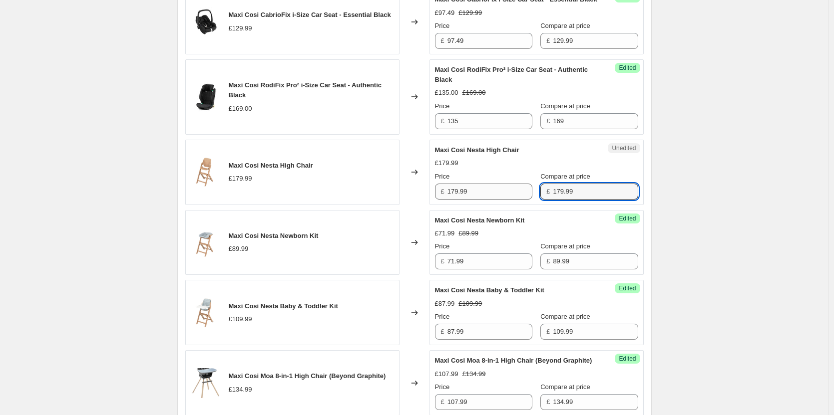
type input "179.99"
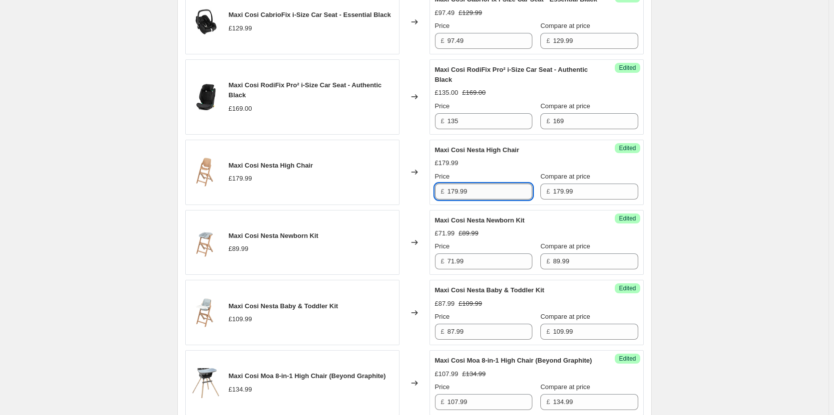
click at [482, 200] on input "179.99" at bounding box center [489, 192] width 85 height 16
type input "161.99"
click at [695, 174] on div "Create new price [MEDICAL_DATA]. This page is ready Create new price [MEDICAL_D…" at bounding box center [414, 327] width 828 height 2153
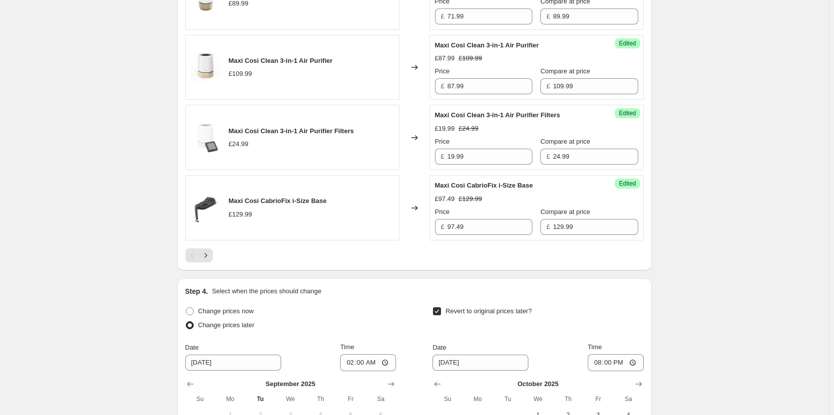
scroll to position [1648, 0]
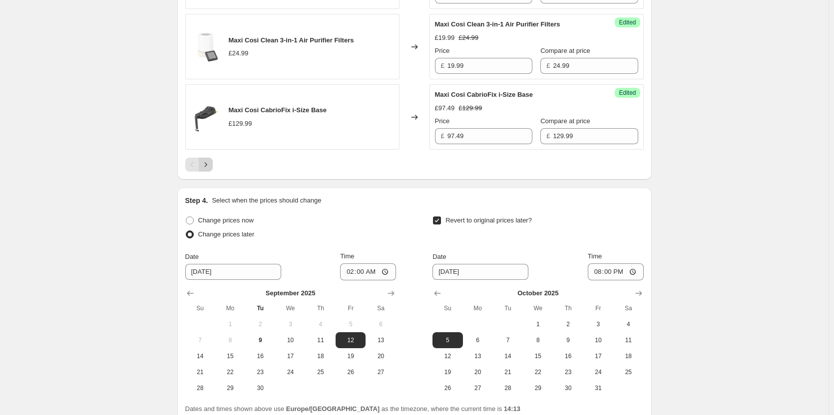
click at [207, 170] on icon "Next" at bounding box center [206, 165] width 10 height 10
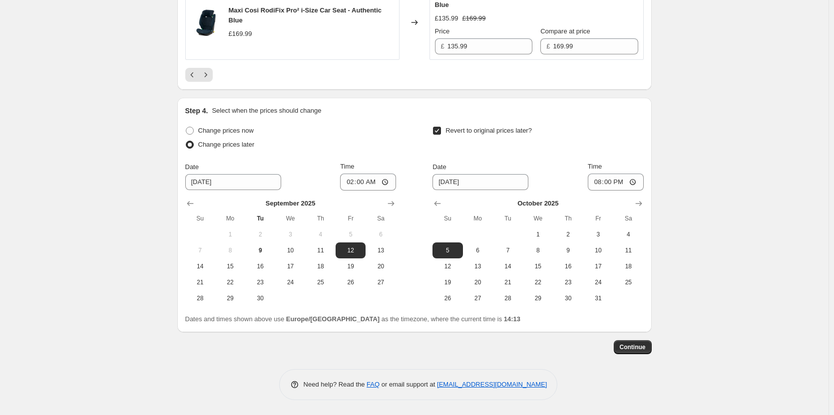
scroll to position [1868, 0]
click at [646, 352] on span "Continue" at bounding box center [633, 348] width 26 height 8
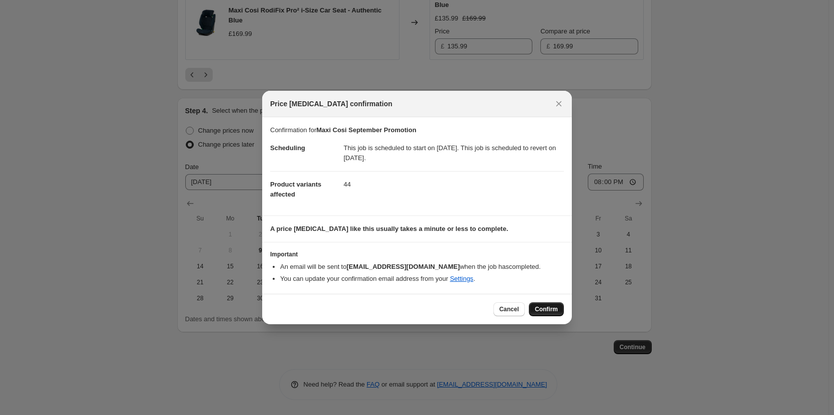
click at [551, 307] on span "Confirm" at bounding box center [546, 310] width 23 height 8
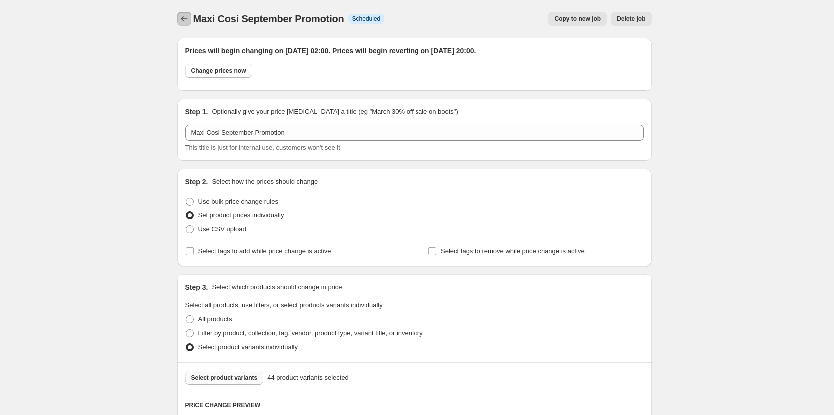
click at [188, 18] on icon "Price change jobs" at bounding box center [184, 19] width 10 height 10
